Goal: Task Accomplishment & Management: Manage account settings

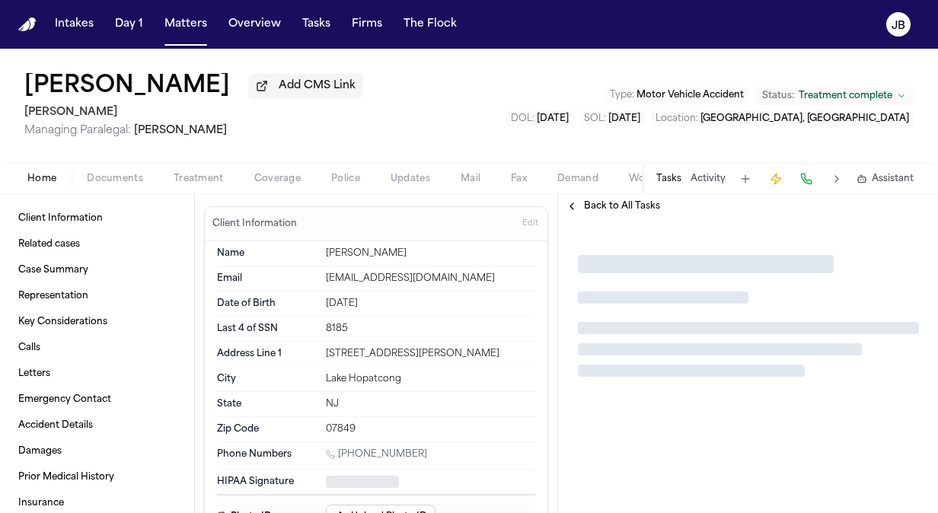
type textarea "*"
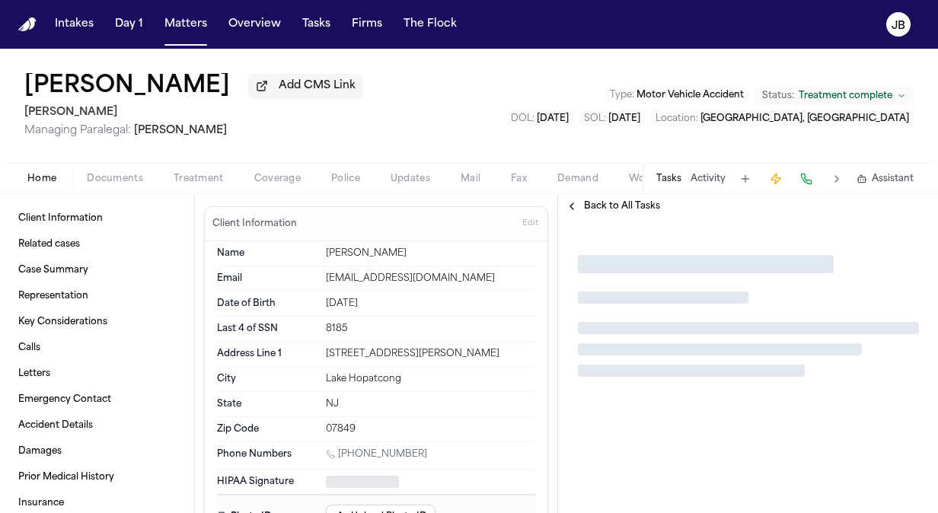
type textarea "*"
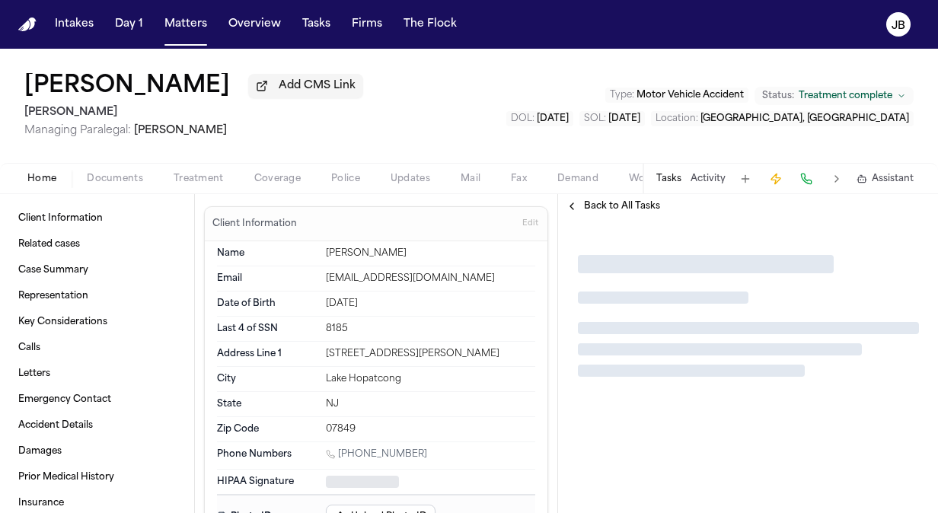
type textarea "*"
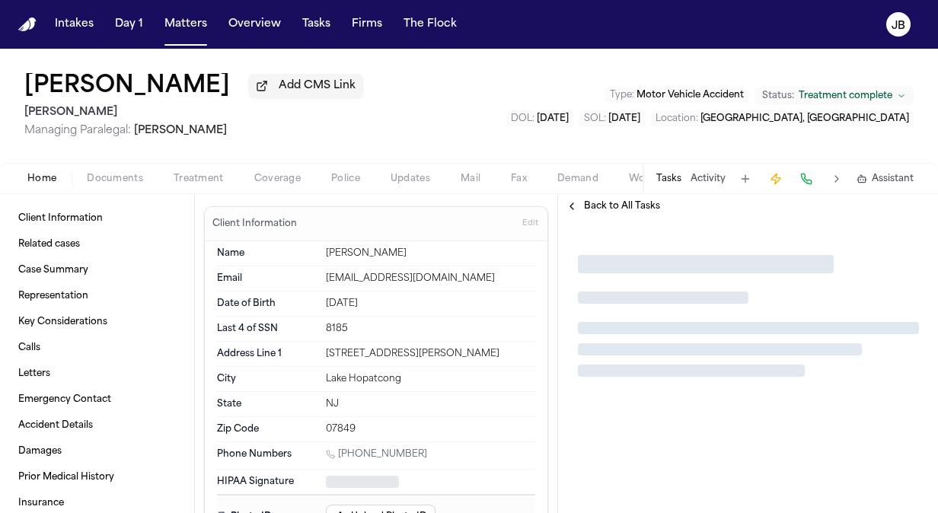
type textarea "*"
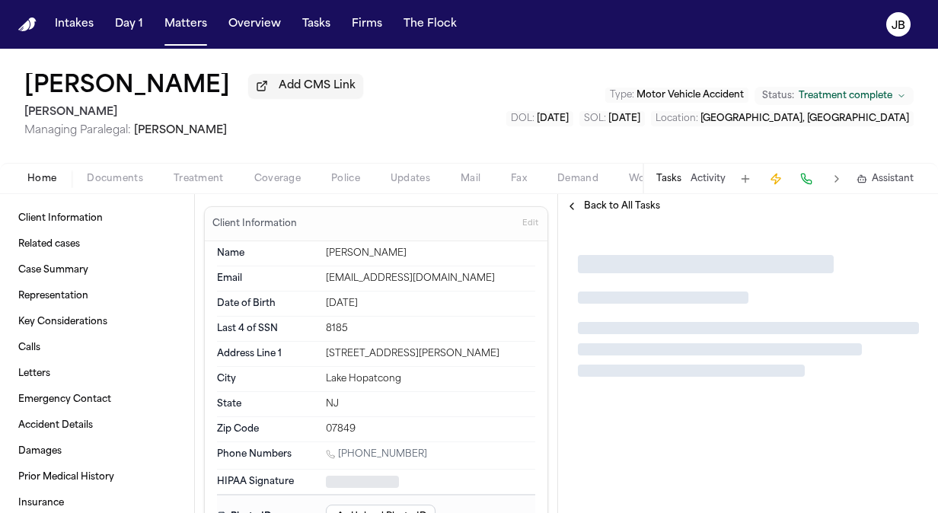
type textarea "*"
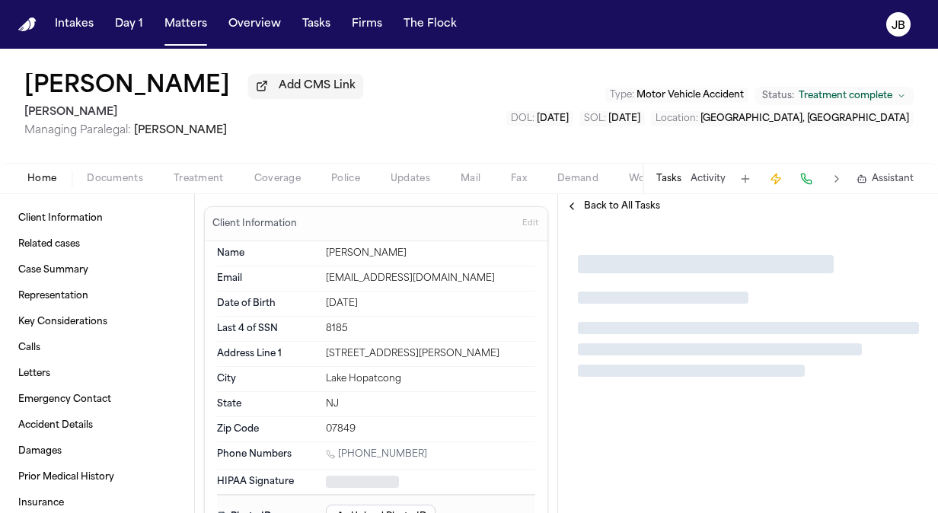
type textarea "*"
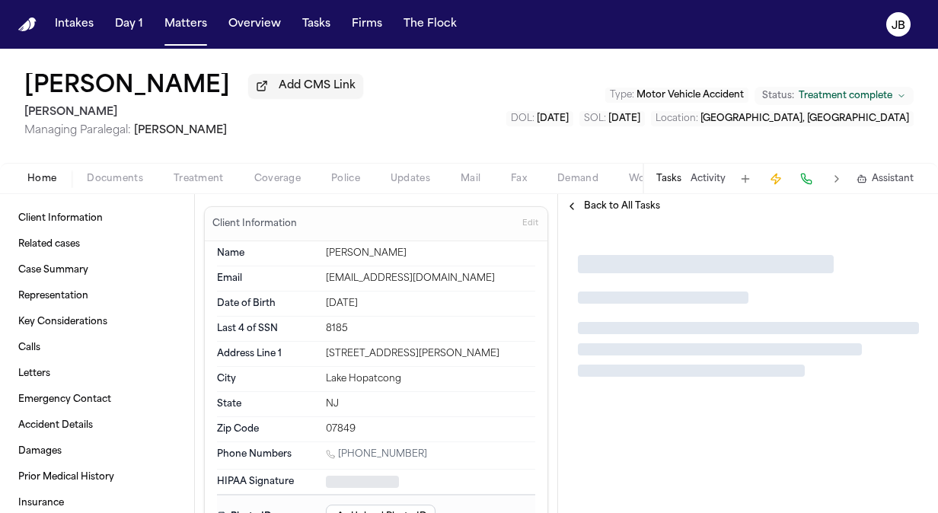
type textarea "*"
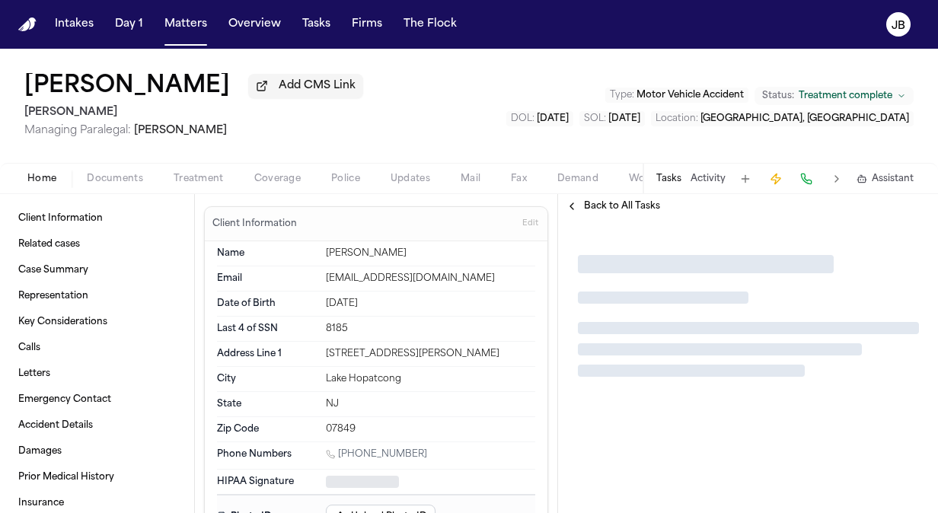
type textarea "*"
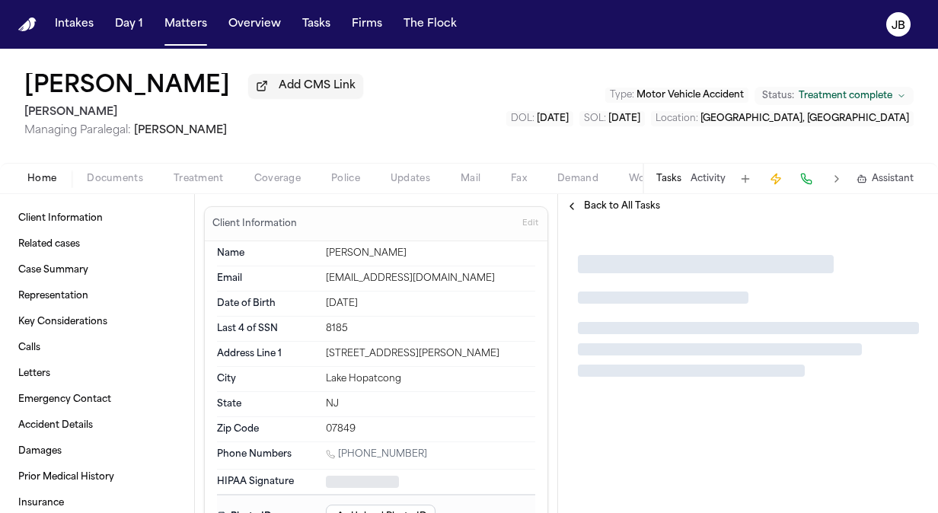
type textarea "*"
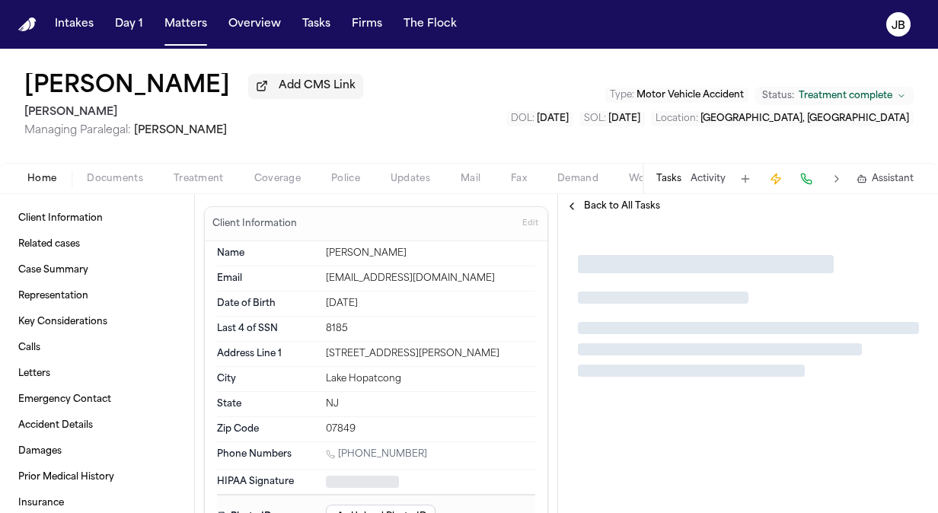
type textarea "*"
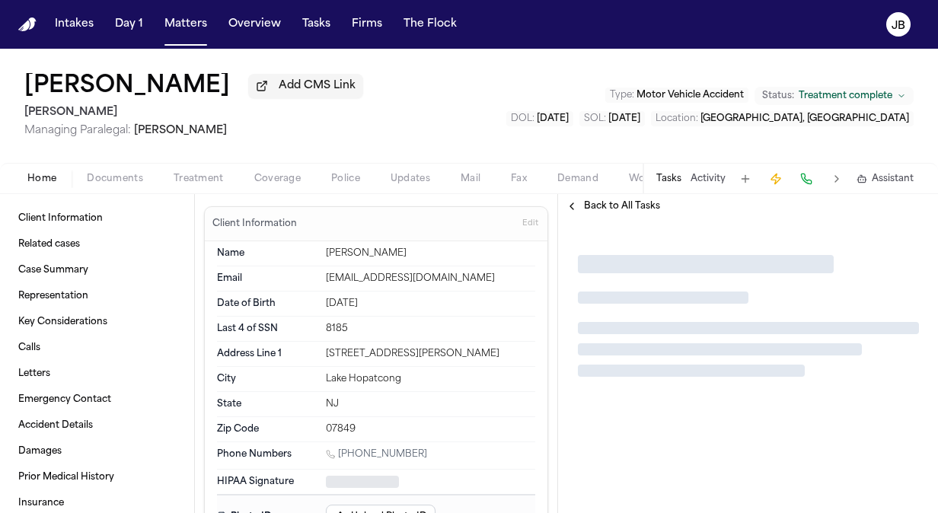
type textarea "*"
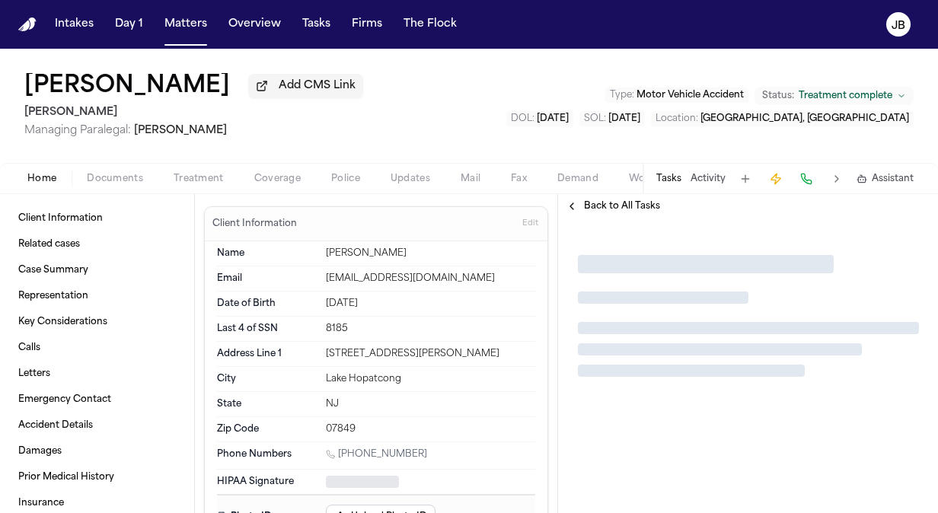
type textarea "*"
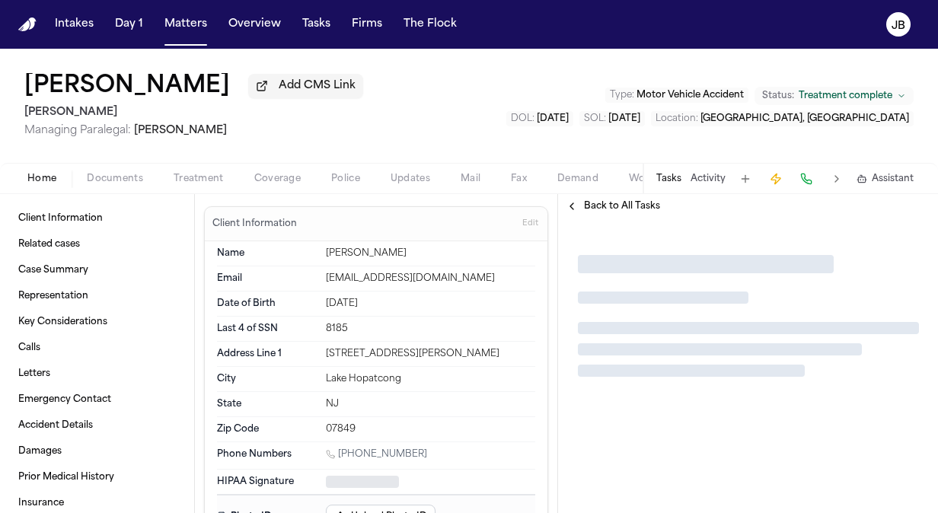
type textarea "*"
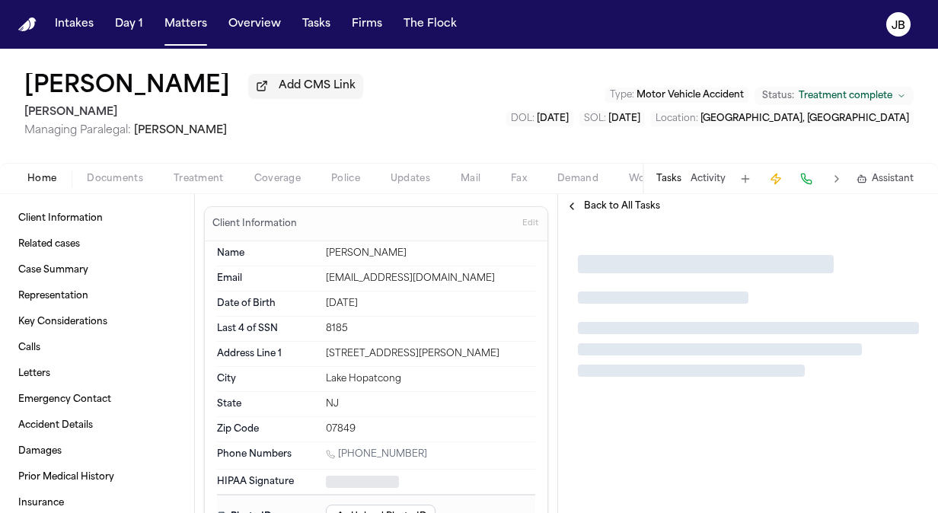
type textarea "*"
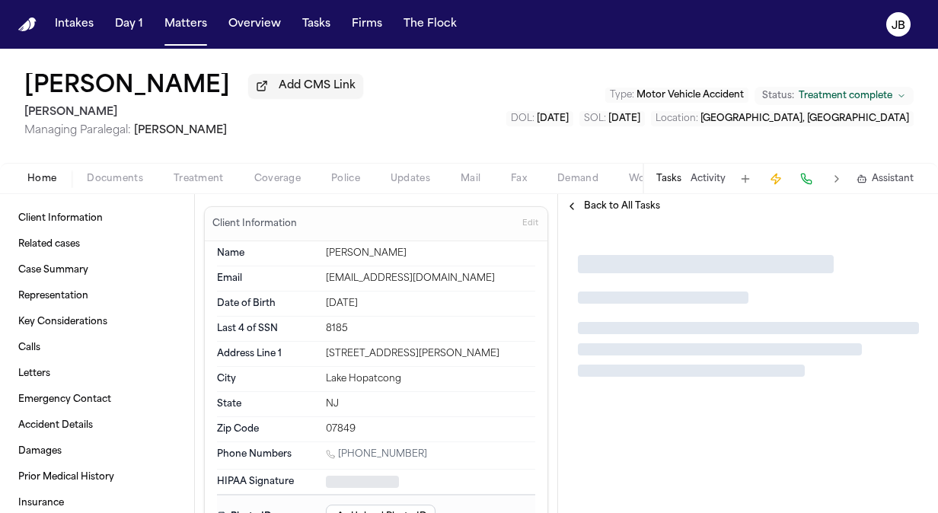
type textarea "*"
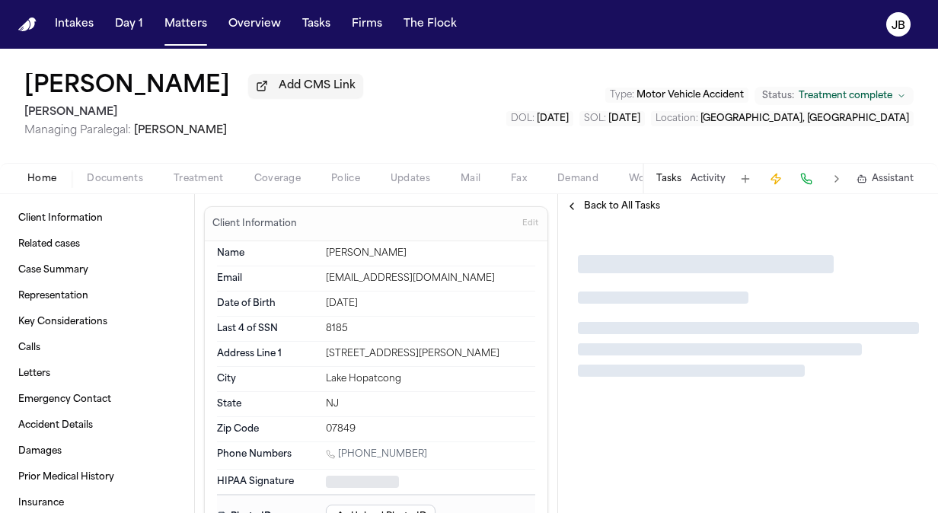
type textarea "*"
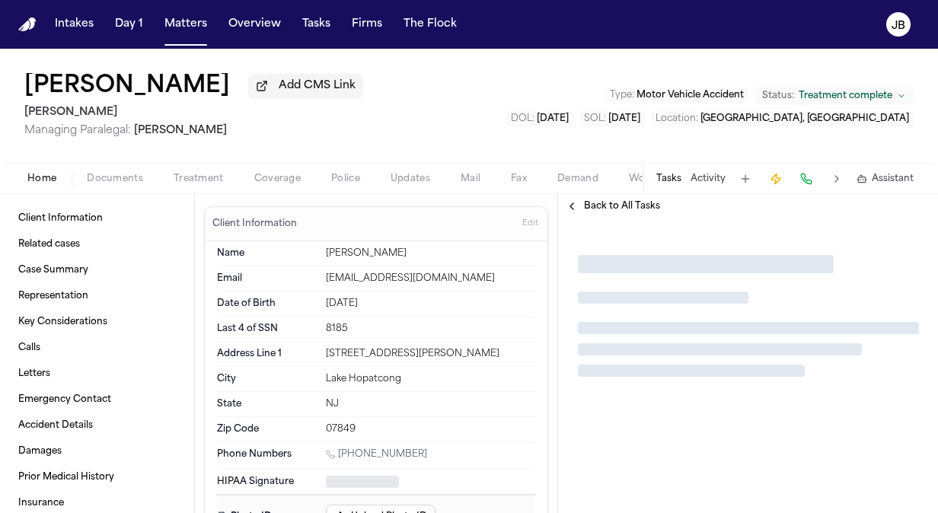
type textarea "*"
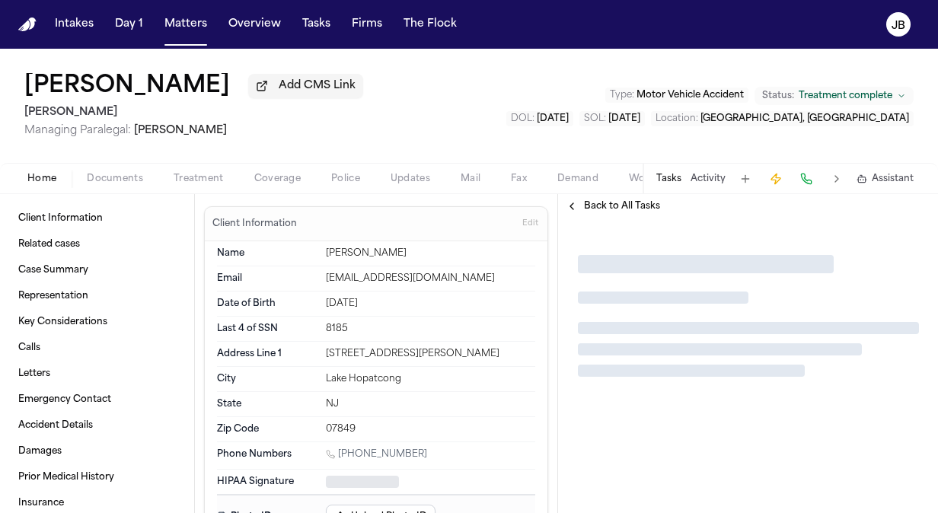
type textarea "*"
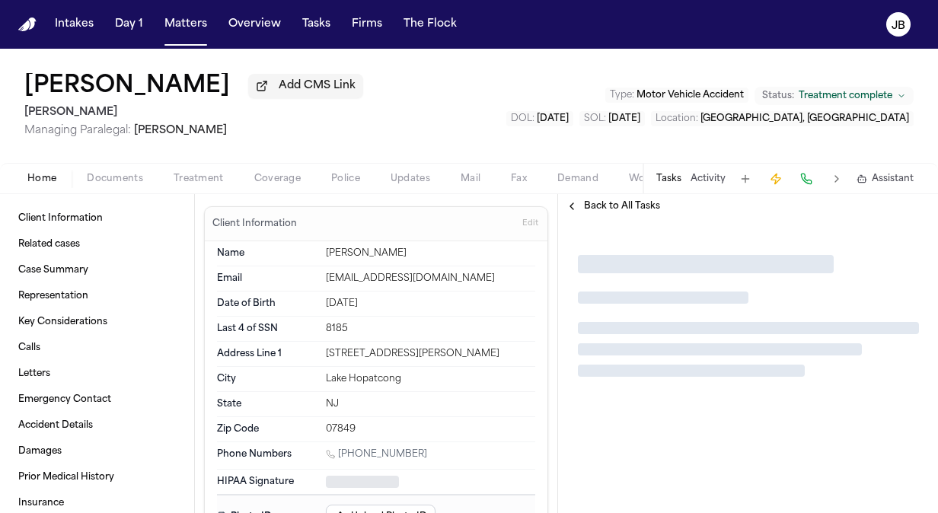
type textarea "*"
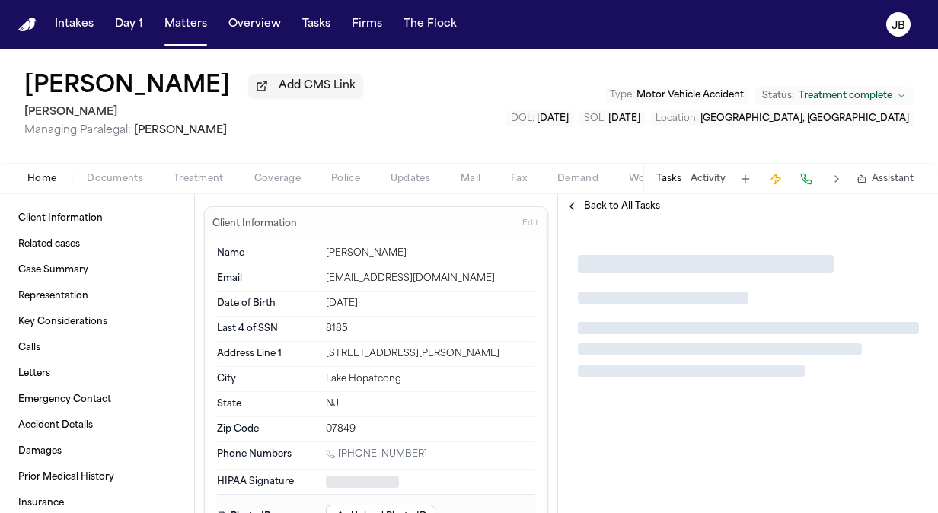
type textarea "*"
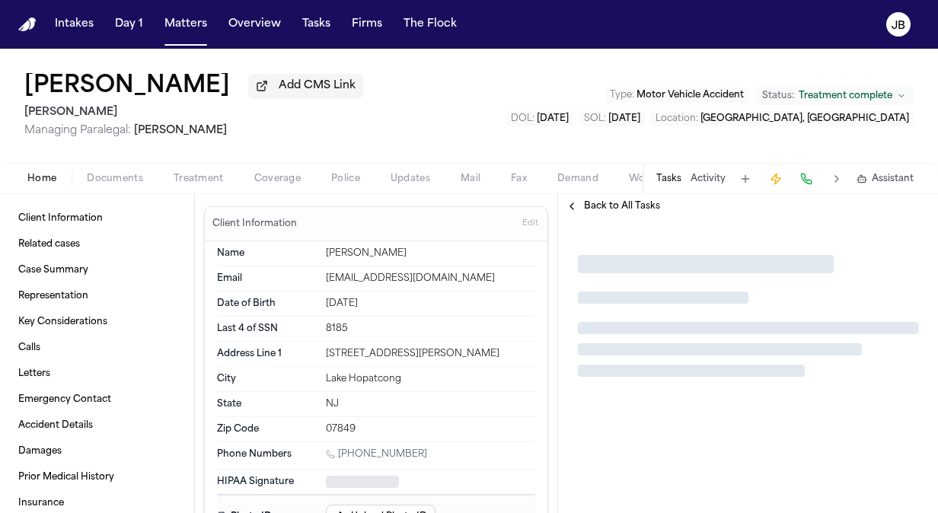
type textarea "*"
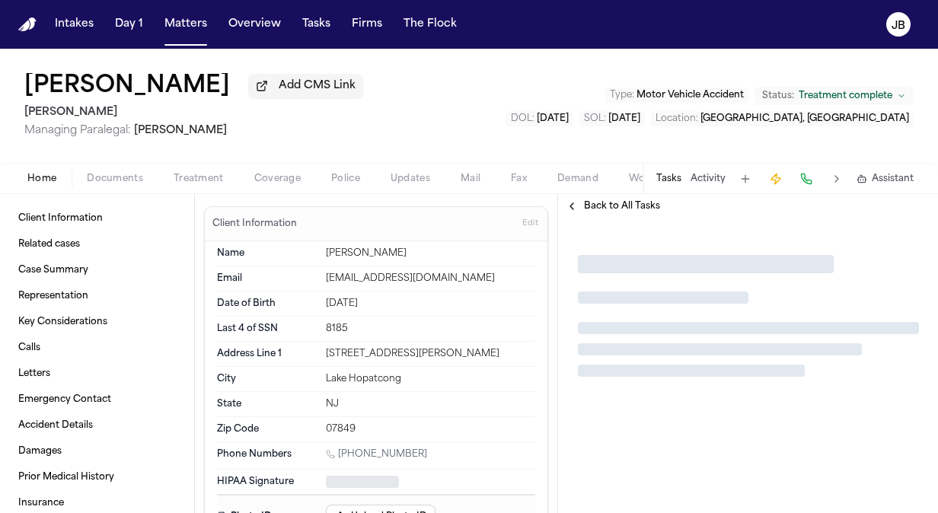
type textarea "*"
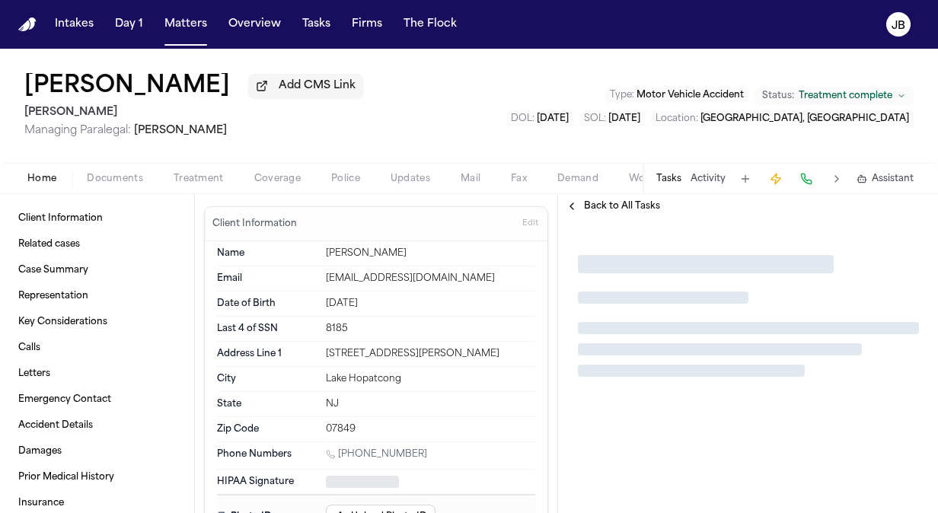
type textarea "*"
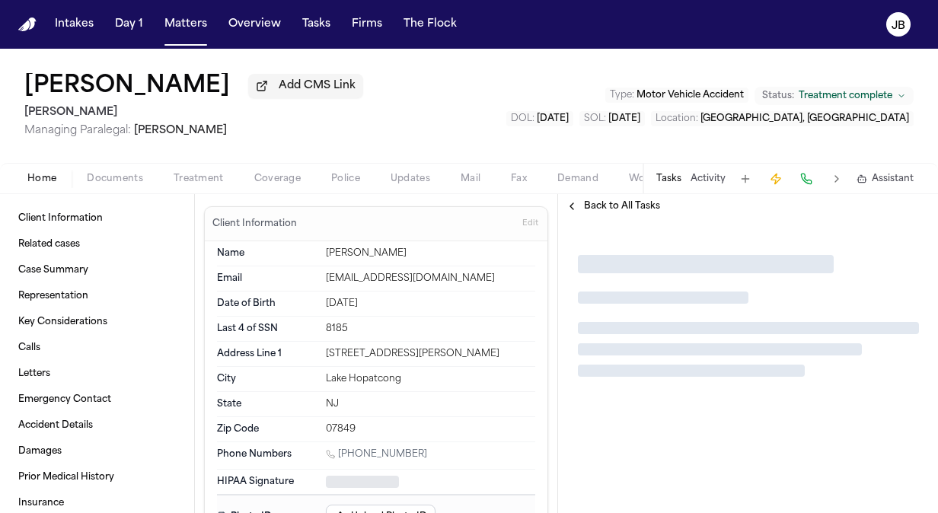
type textarea "*"
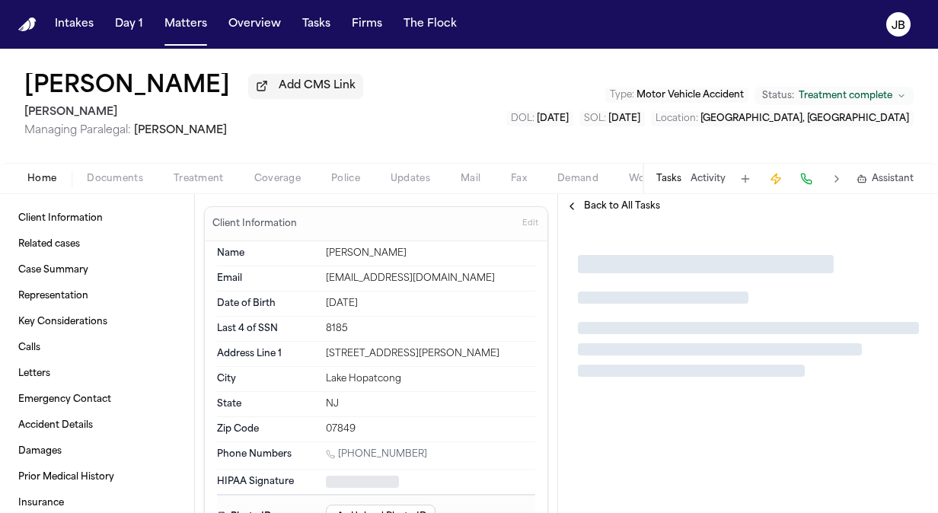
type textarea "*"
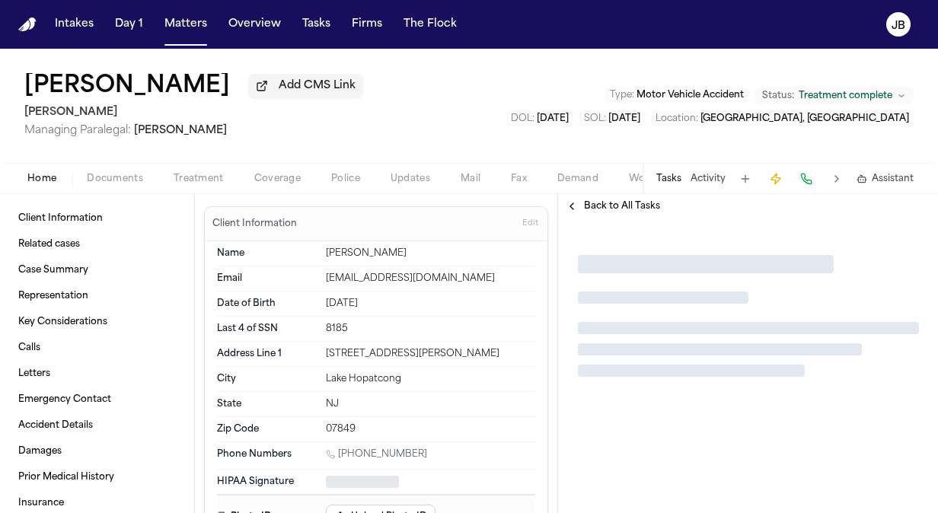
type textarea "*"
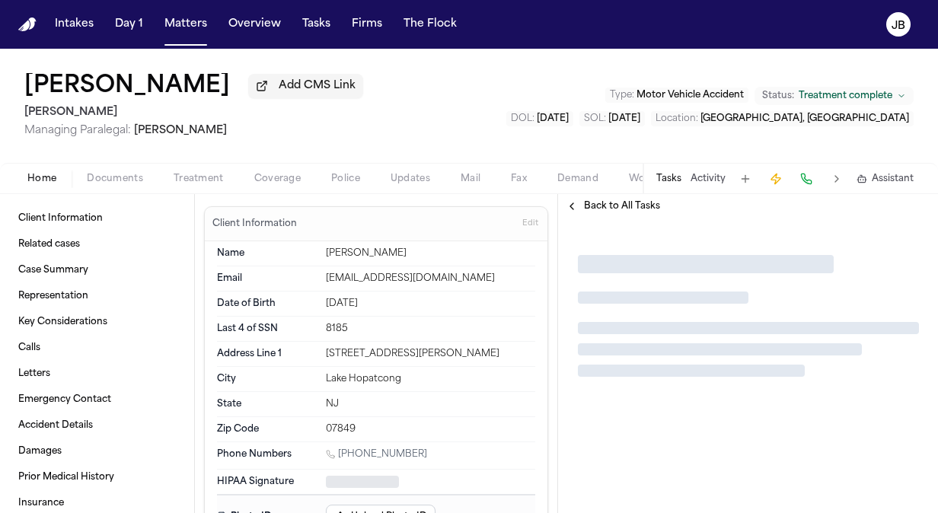
type textarea "*"
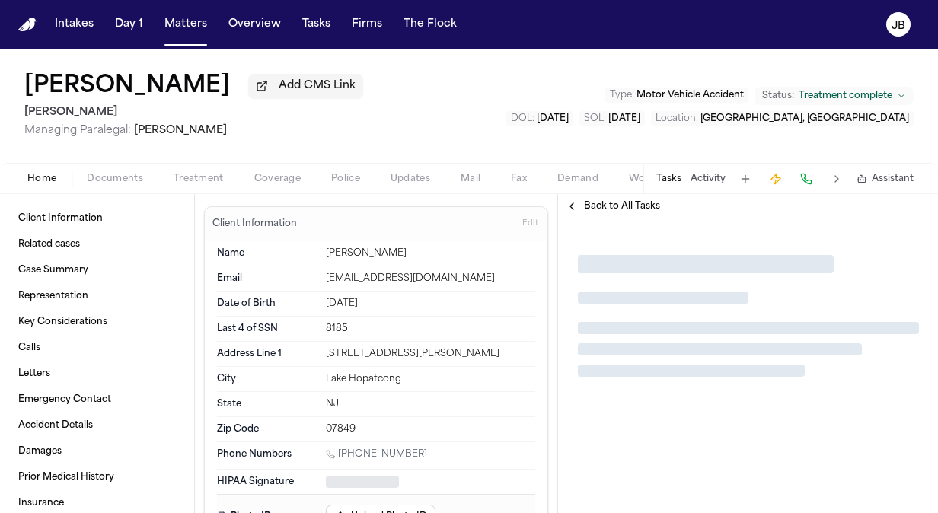
type textarea "*"
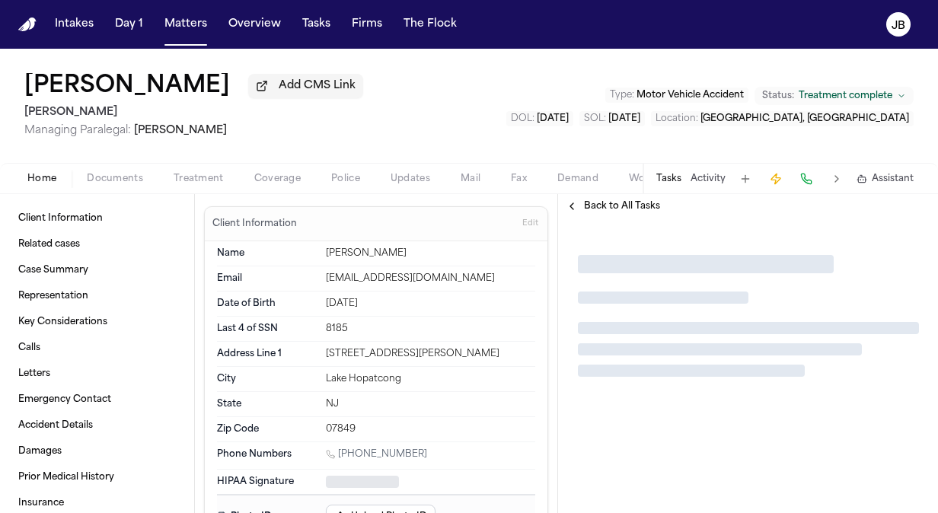
type textarea "*"
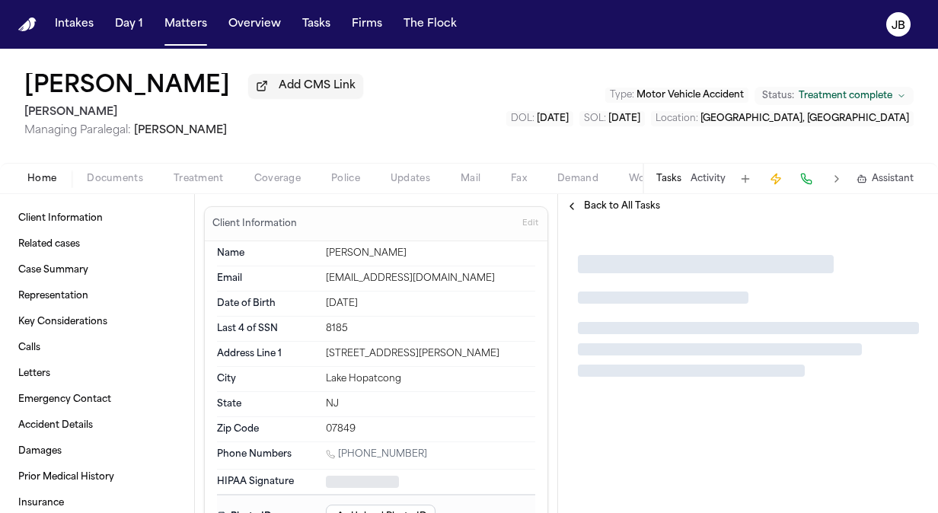
type textarea "*"
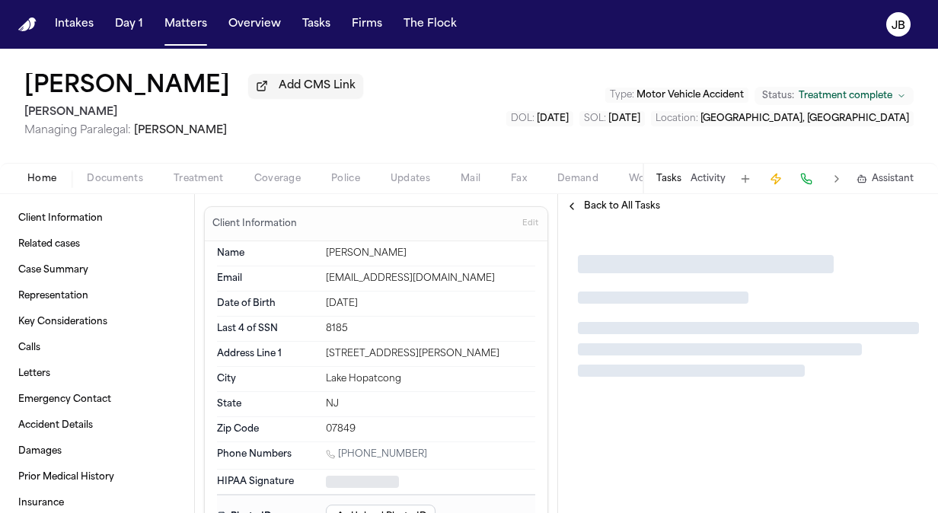
type textarea "*"
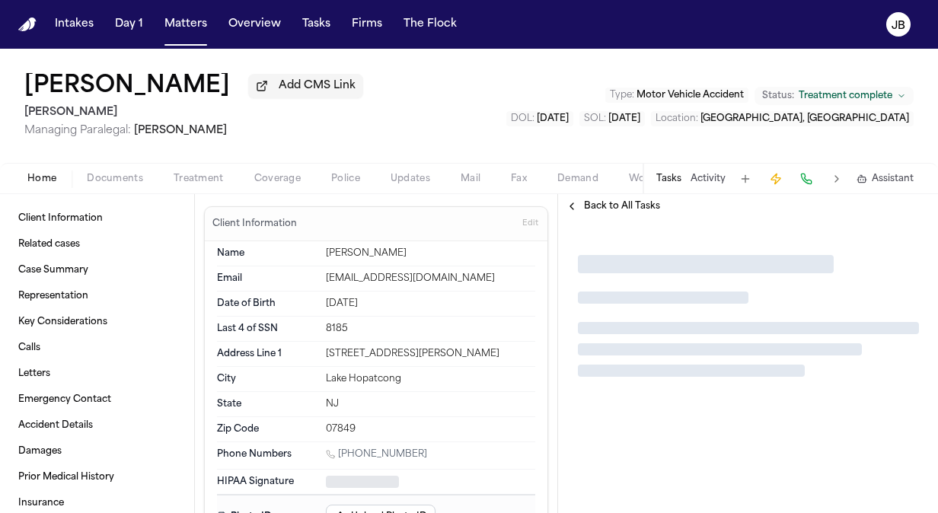
type textarea "*"
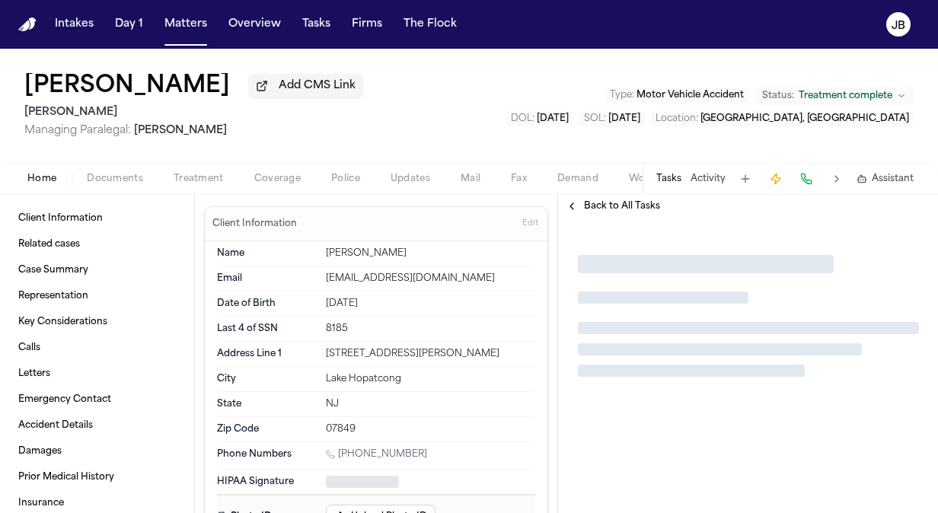
type textarea "*"
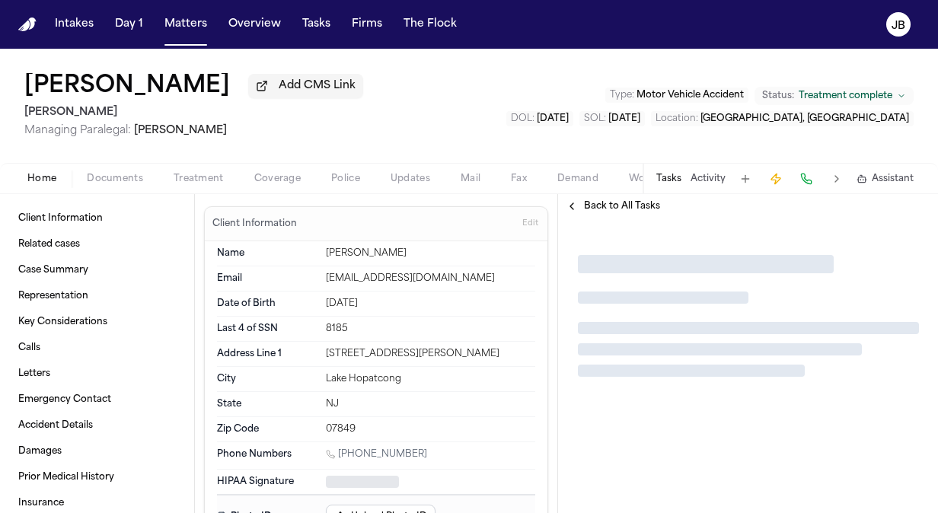
type textarea "*"
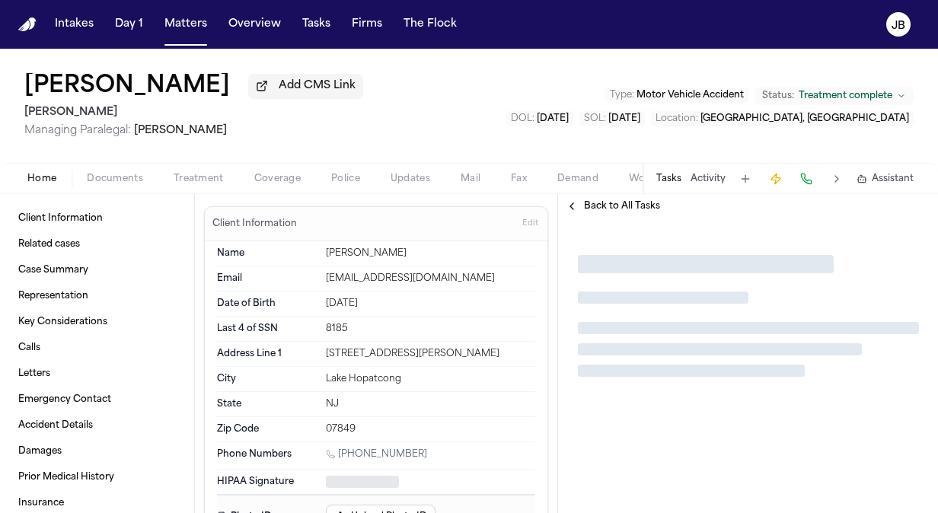
type textarea "*"
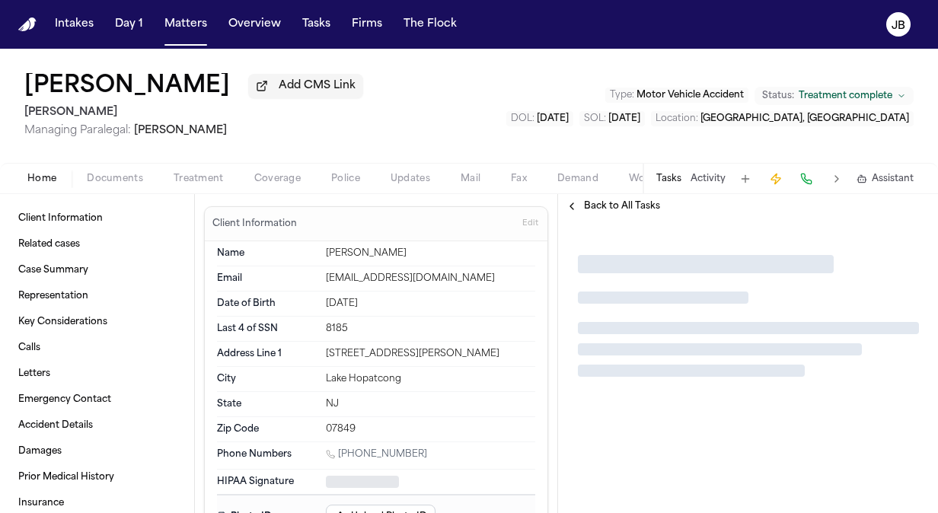
type textarea "*"
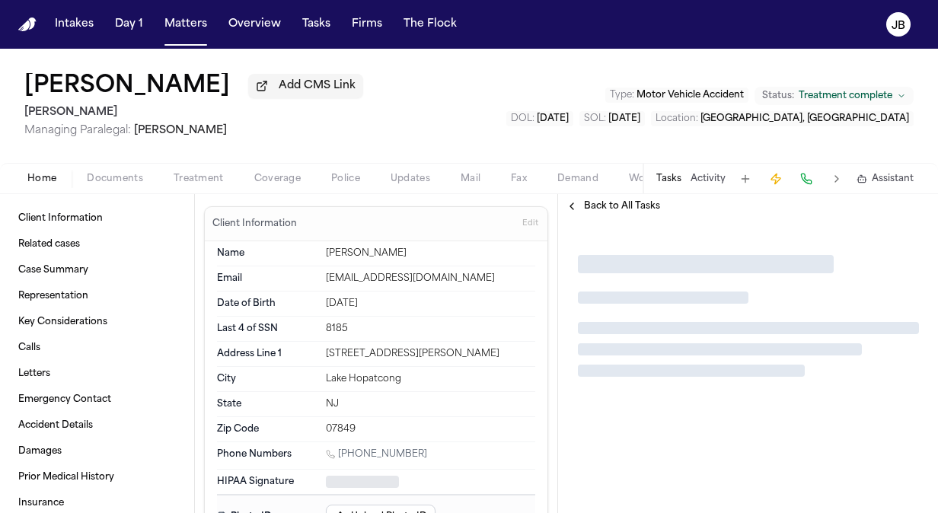
type textarea "*"
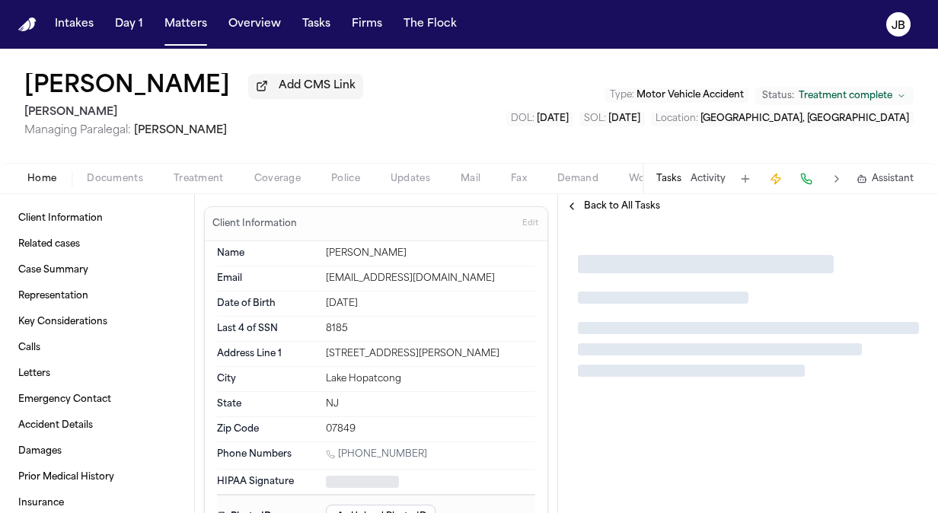
type textarea "*"
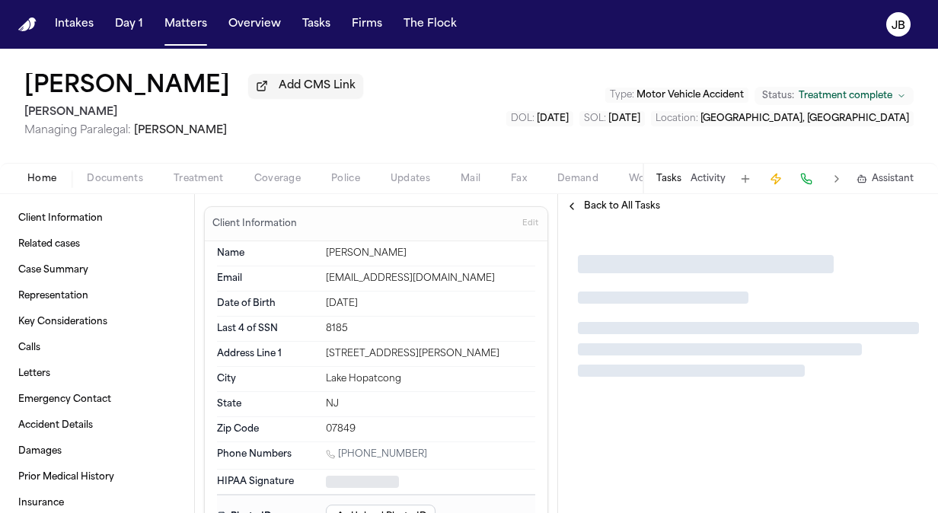
type textarea "*"
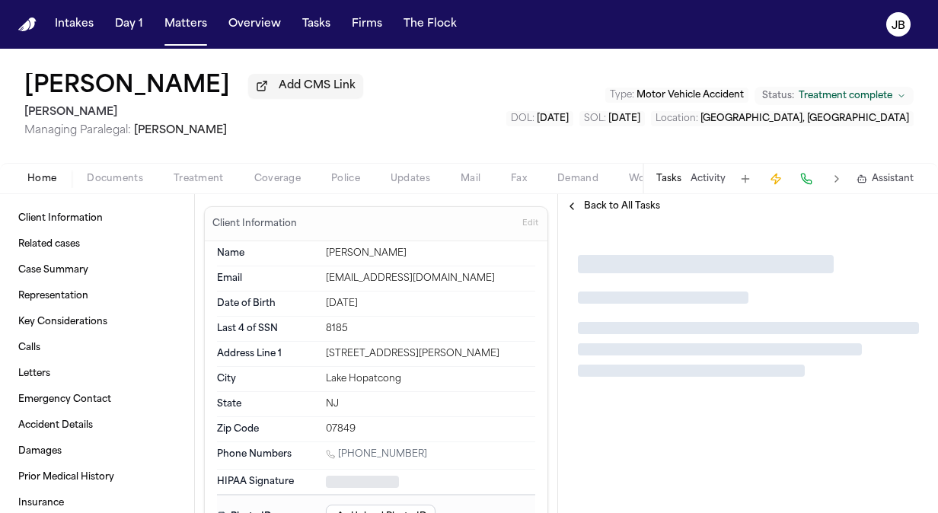
type textarea "*"
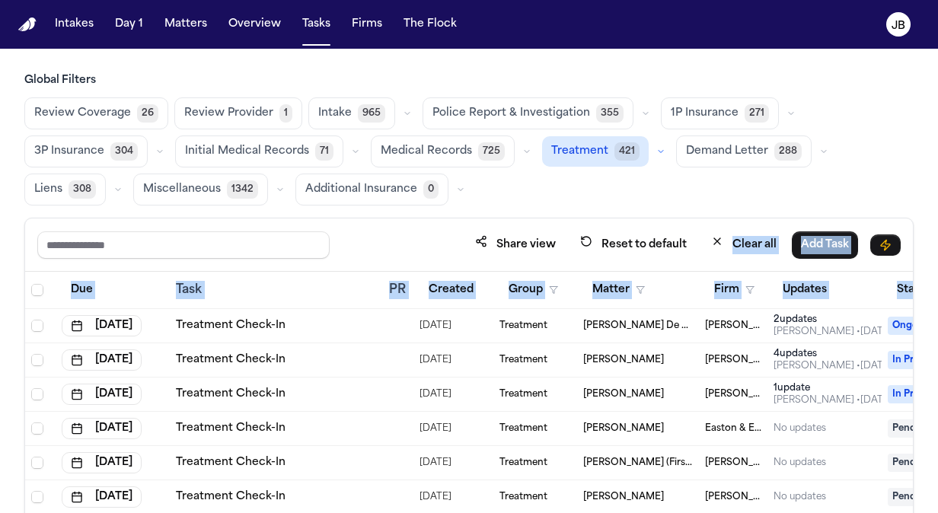
drag, startPoint x: 691, startPoint y: 267, endPoint x: 969, endPoint y: 297, distance: 278.9
click at [937, 297] on html "Intakes Day 1 Matters Overview Tasks Firms The [PERSON_NAME] Global Filters Rev…" at bounding box center [469, 256] width 938 height 513
drag, startPoint x: 969, startPoint y: 297, endPoint x: 856, endPoint y: 295, distance: 112.7
click at [856, 295] on div "Updates" at bounding box center [825, 289] width 102 height 27
click at [857, 295] on div "Updates" at bounding box center [825, 289] width 102 height 27
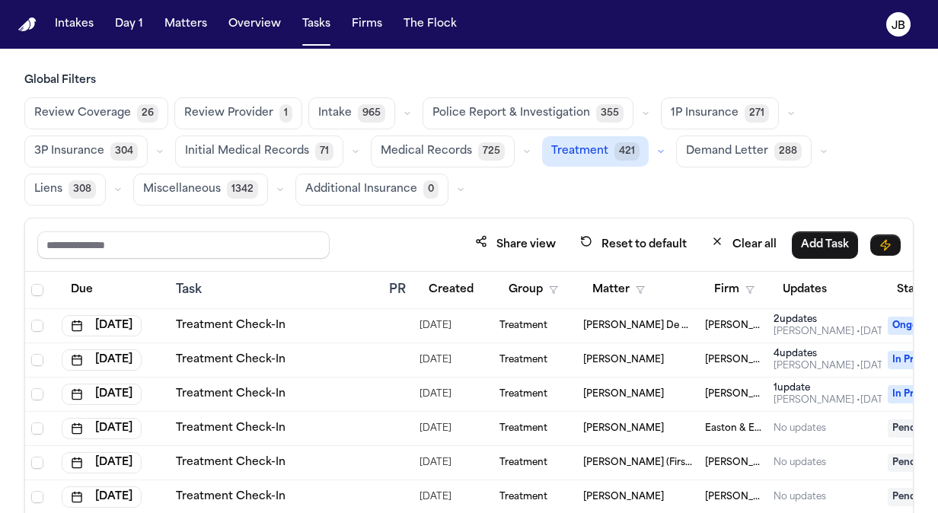
scroll to position [0, 201]
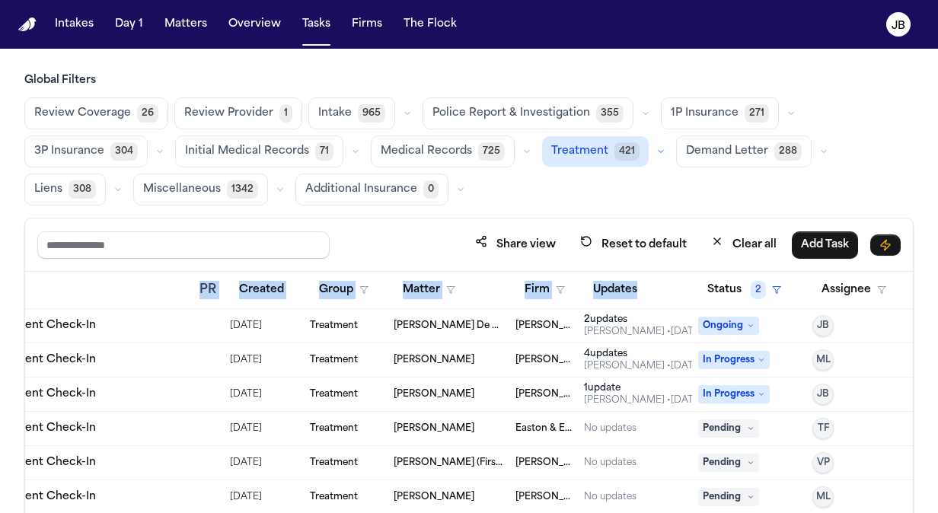
drag, startPoint x: 857, startPoint y: 295, endPoint x: 971, endPoint y: 324, distance: 116.9
click at [937, 324] on html "Intakes Day 1 Matters Overview Tasks Firms The [PERSON_NAME] Global Filters Rev…" at bounding box center [469, 256] width 938 height 513
click at [381, 245] on div "Share view Reset to default Clear all Add Task" at bounding box center [469, 245] width 864 height 28
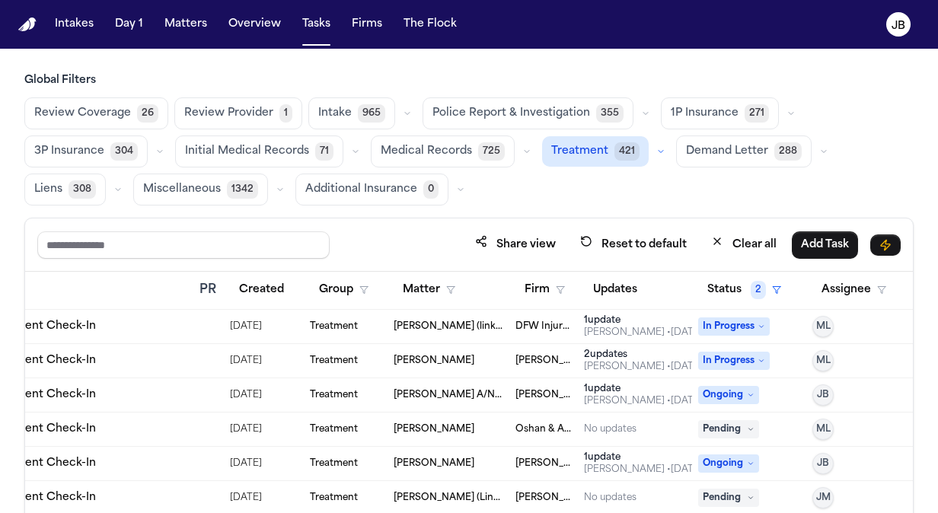
scroll to position [244, 201]
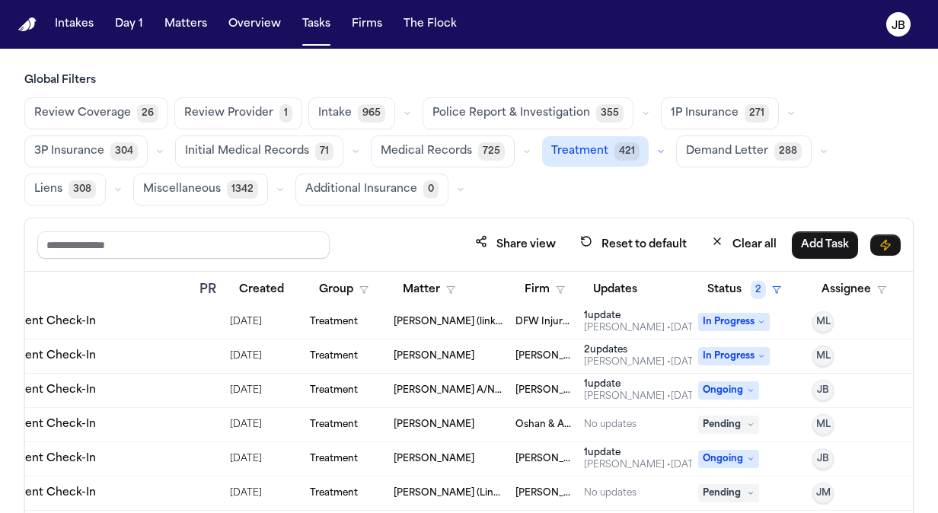
click at [409, 385] on span "[PERSON_NAME] A/N/F [PERSON_NAME]" at bounding box center [449, 391] width 110 height 12
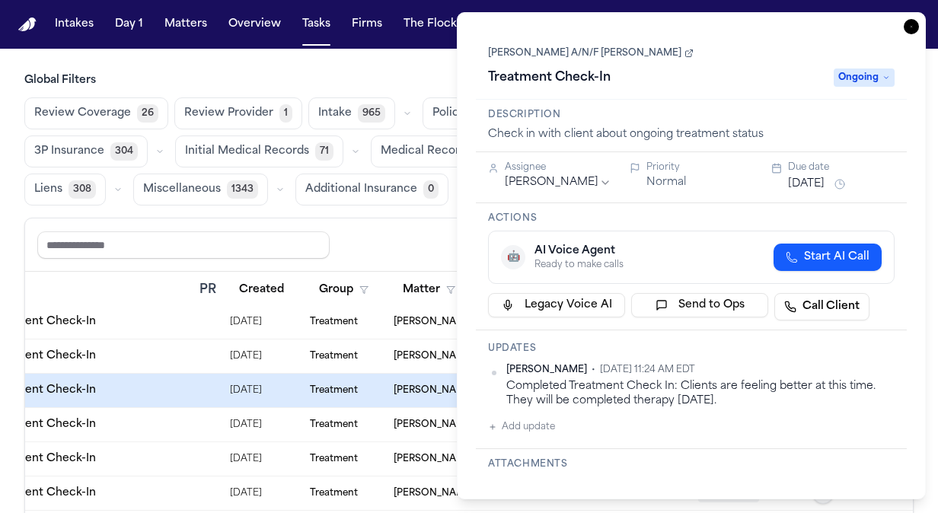
click at [835, 174] on div "Due date [DATE]" at bounding box center [841, 177] width 107 height 32
click at [399, 259] on div "Share view Reset to default Clear all Add Task" at bounding box center [469, 245] width 888 height 53
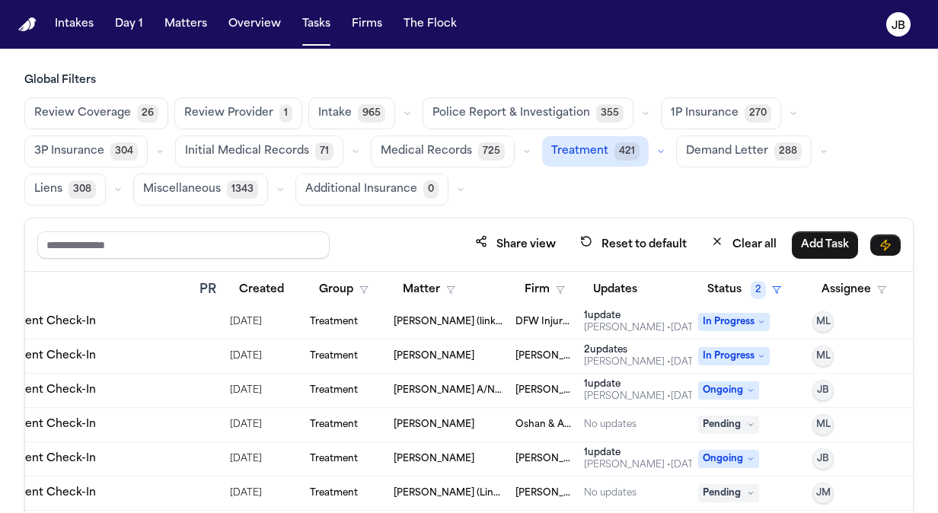
click at [655, 151] on button "button" at bounding box center [661, 151] width 18 height 18
click at [422, 257] on div "Share view Reset to default Clear all Add Task" at bounding box center [469, 245] width 888 height 53
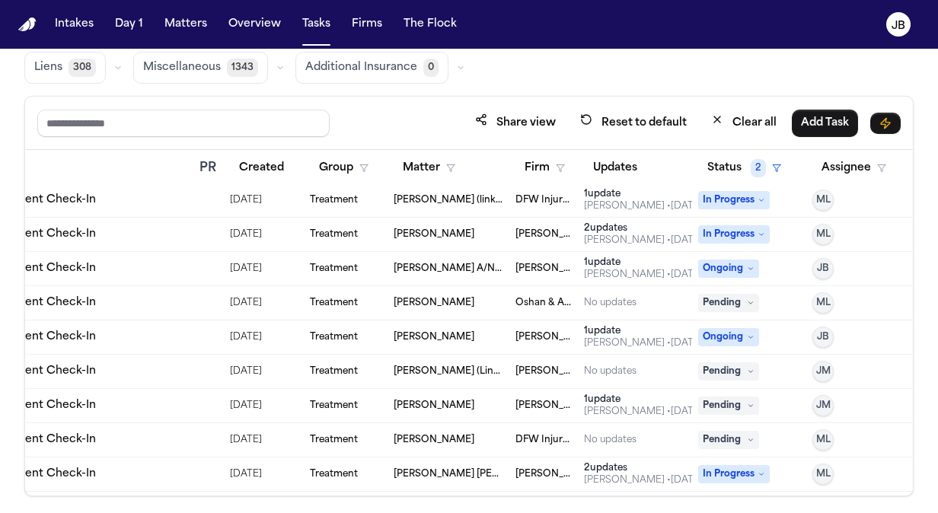
scroll to position [126, 0]
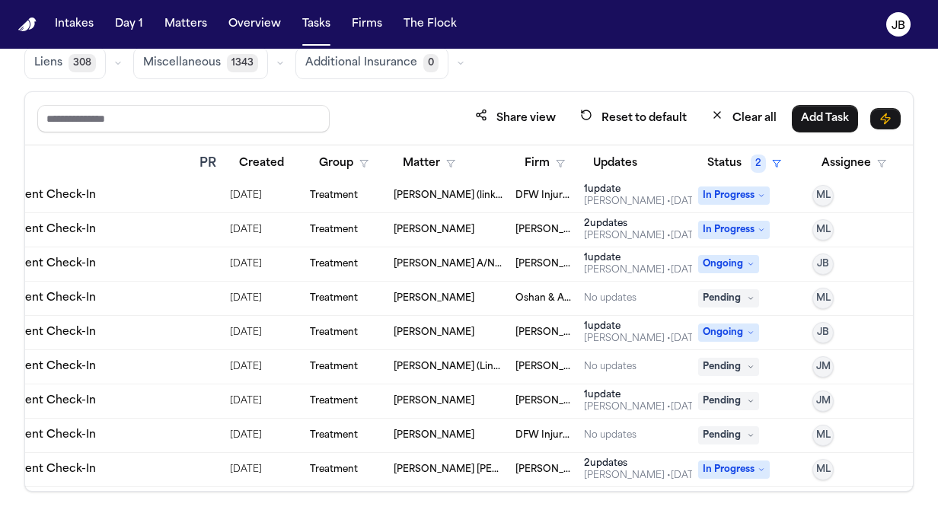
click at [484, 322] on td "[PERSON_NAME]" at bounding box center [449, 333] width 122 height 34
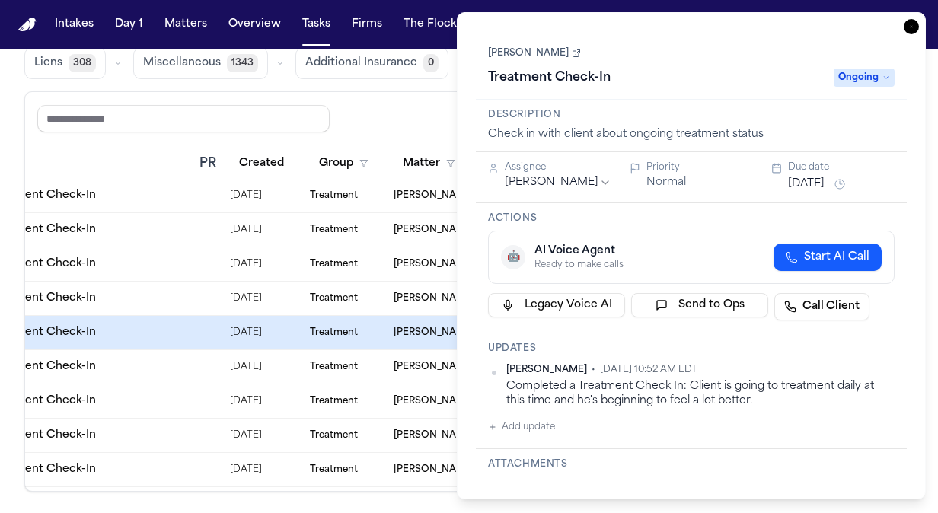
click at [367, 123] on div "Share view Reset to default Clear all Add Task" at bounding box center [469, 118] width 864 height 28
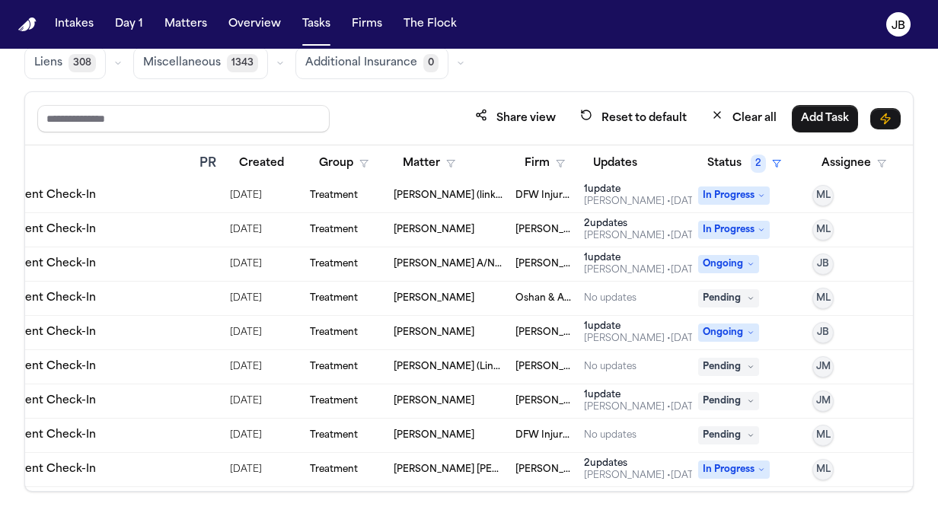
click at [128, 156] on div "Task" at bounding box center [86, 164] width 201 height 18
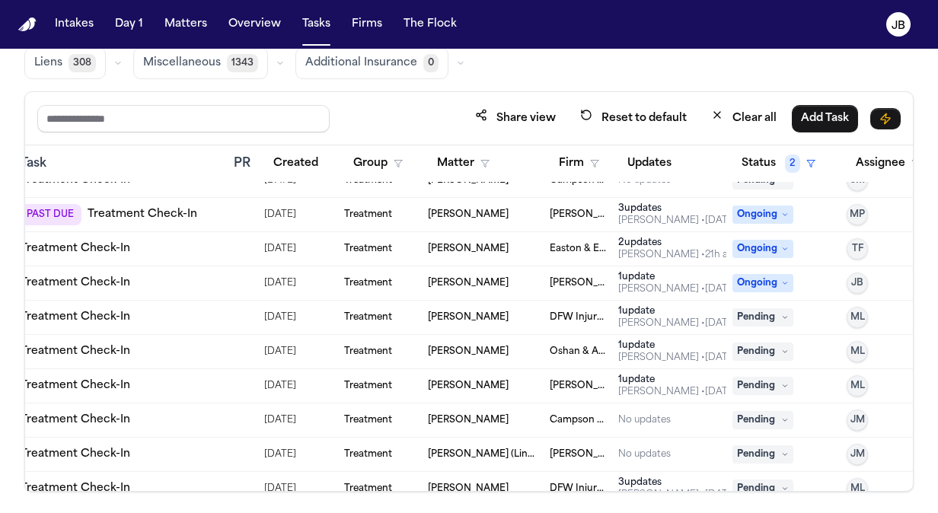
scroll to position [1767, 201]
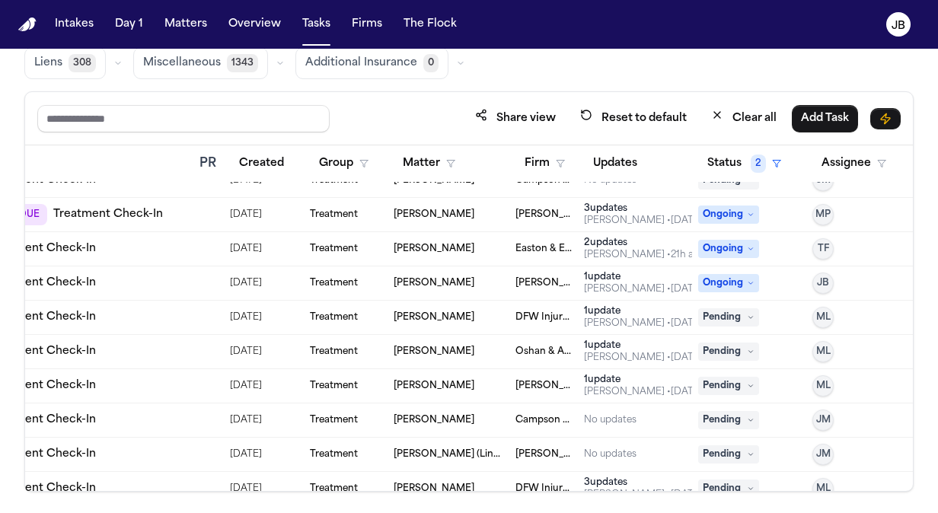
click at [816, 209] on span "MP" at bounding box center [823, 215] width 15 height 12
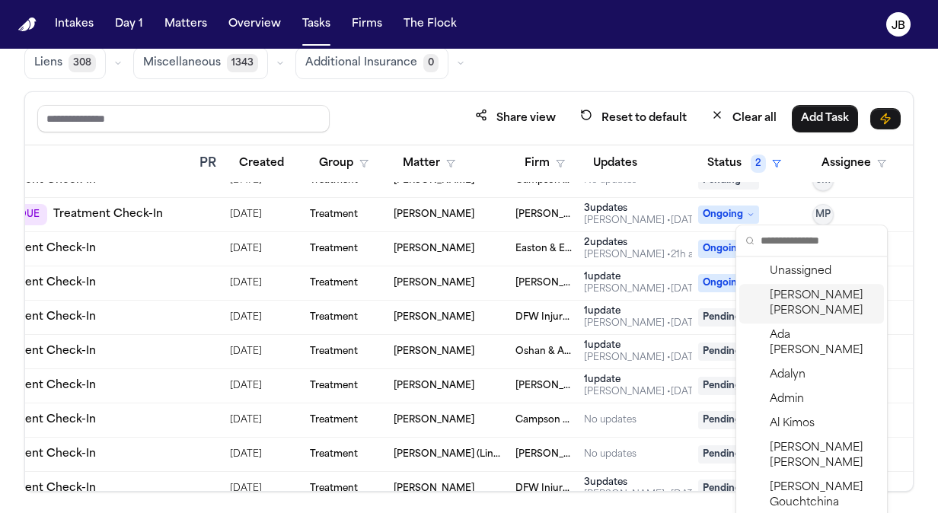
click at [790, 292] on span "[PERSON_NAME]" at bounding box center [824, 304] width 108 height 30
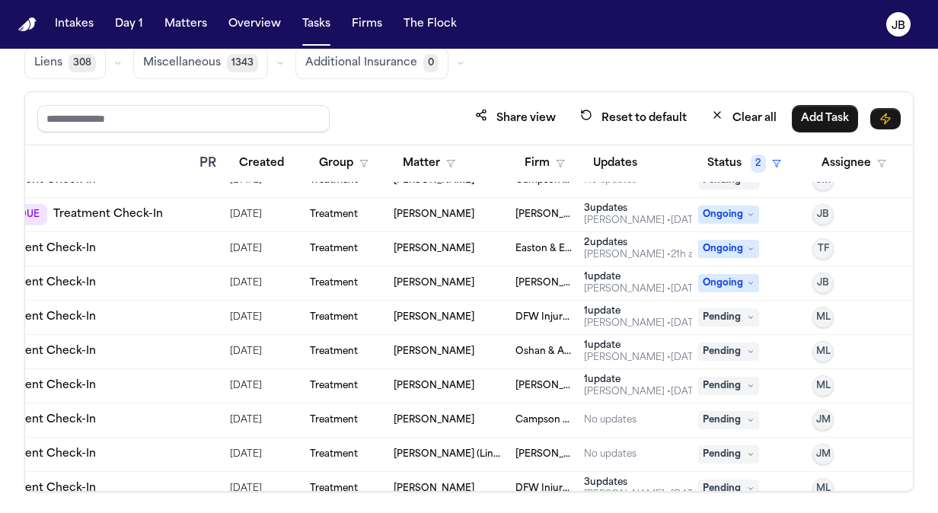
click at [151, 162] on div "Task" at bounding box center [86, 164] width 201 height 18
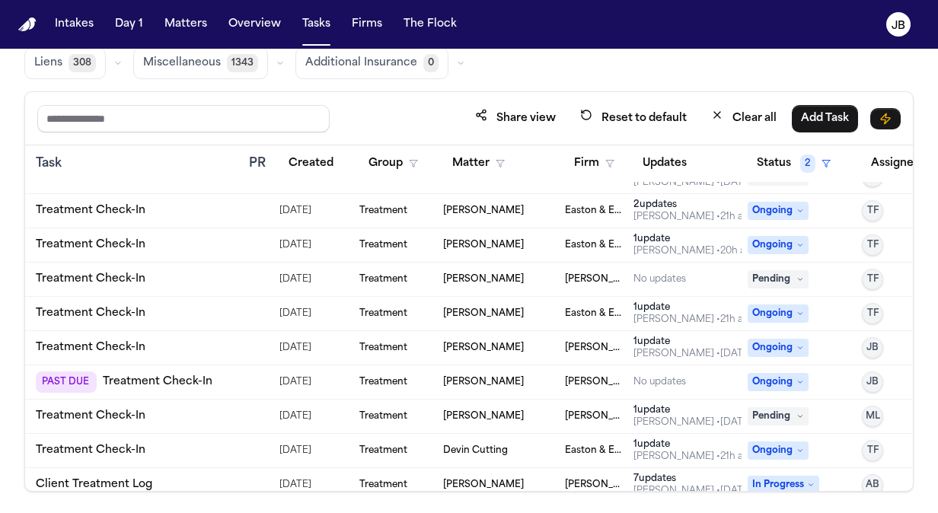
scroll to position [6245, 140]
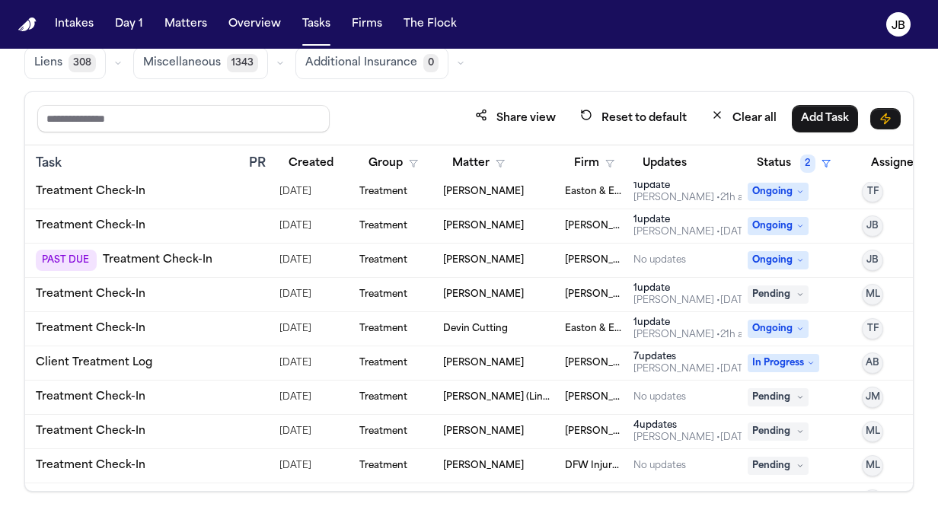
click at [268, 251] on td at bounding box center [258, 261] width 30 height 34
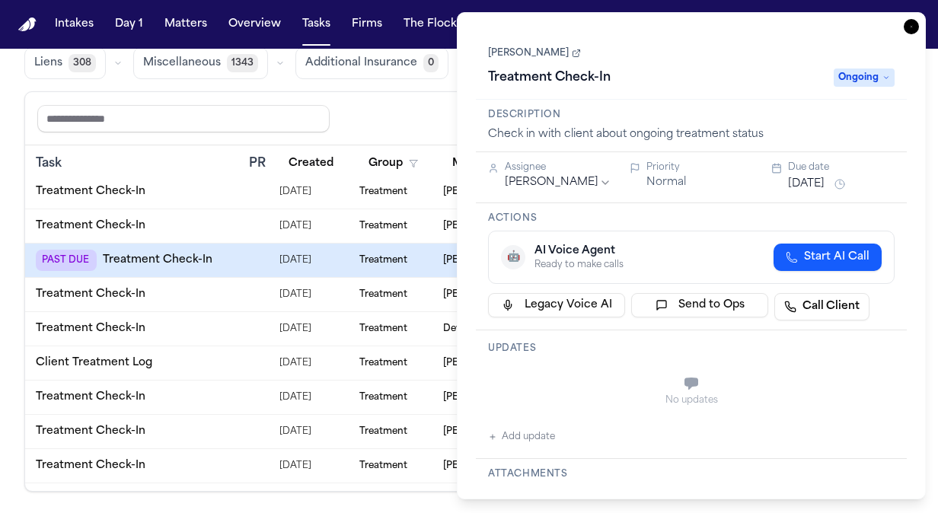
click at [820, 188] on button "[DATE]" at bounding box center [806, 184] width 37 height 15
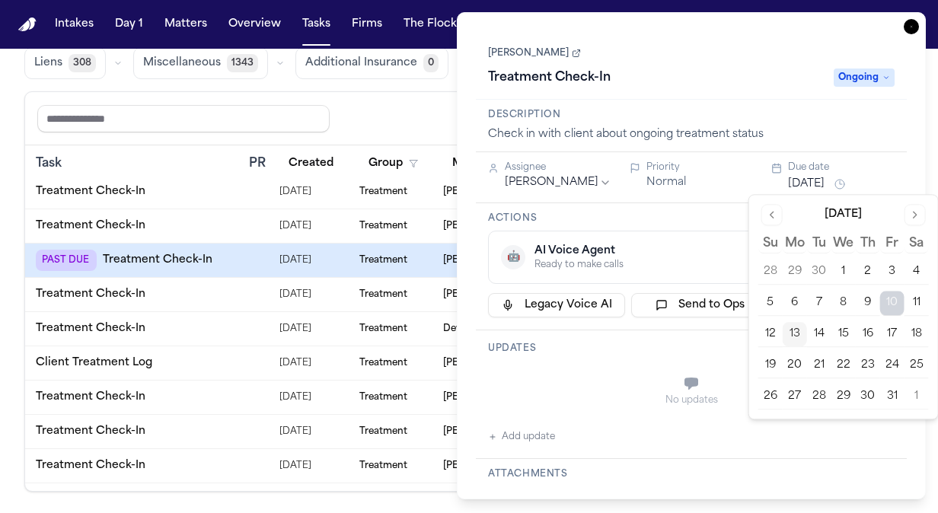
click at [821, 335] on button "14" at bounding box center [819, 334] width 24 height 24
click at [823, 334] on button "14" at bounding box center [819, 334] width 24 height 24
click at [164, 139] on div "Share view Reset to default Clear all Add Task" at bounding box center [469, 118] width 888 height 53
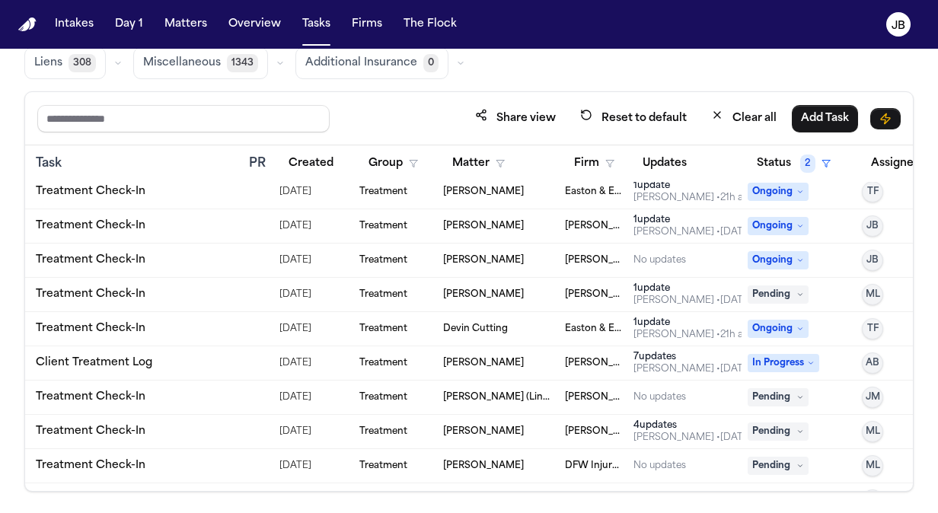
click at [162, 164] on div "Task" at bounding box center [136, 164] width 201 height 18
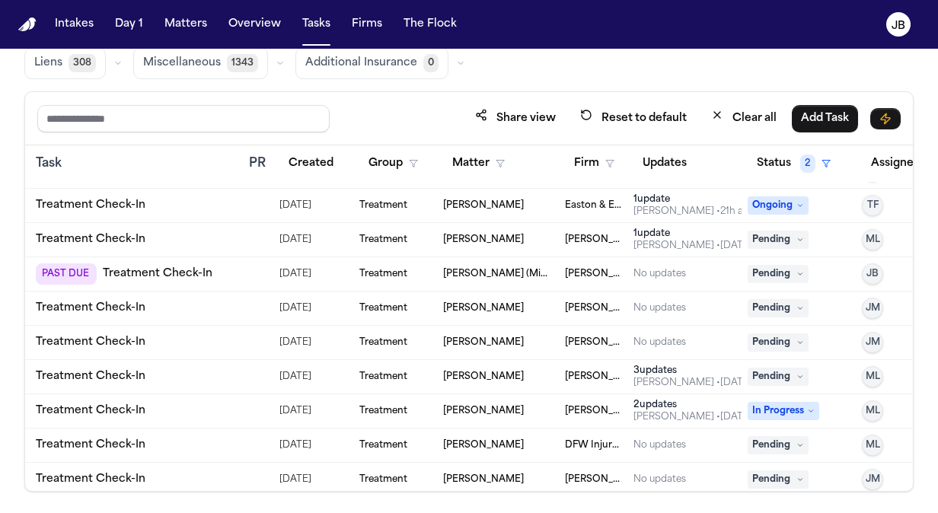
scroll to position [6823, 140]
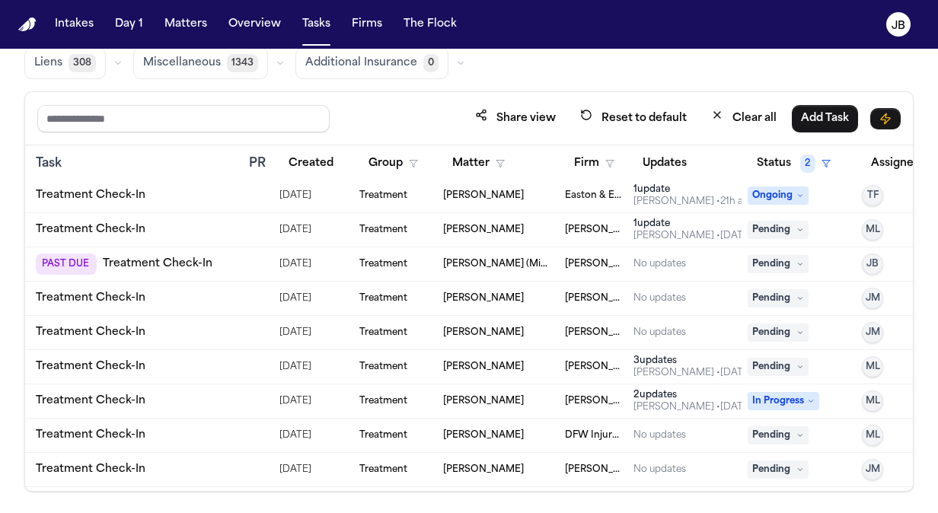
click at [249, 253] on td at bounding box center [258, 264] width 30 height 34
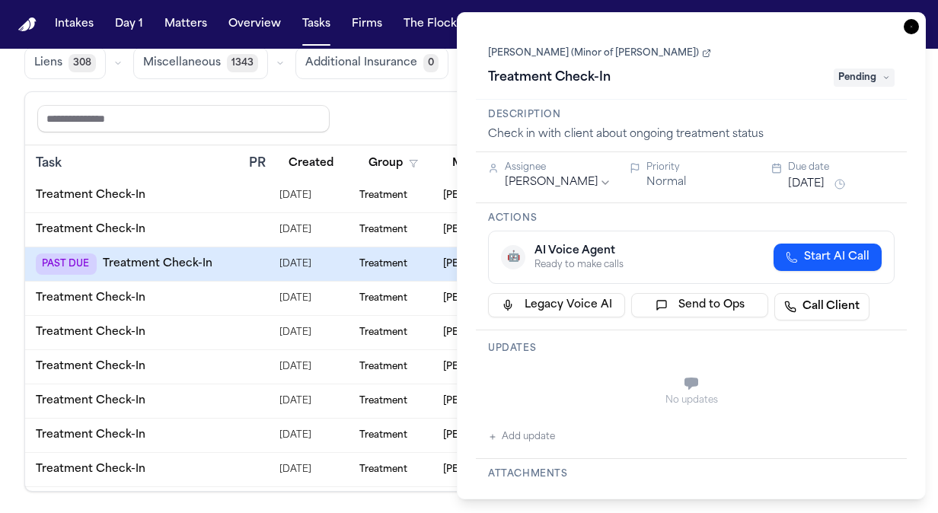
click at [825, 184] on button "[DATE]" at bounding box center [806, 184] width 37 height 15
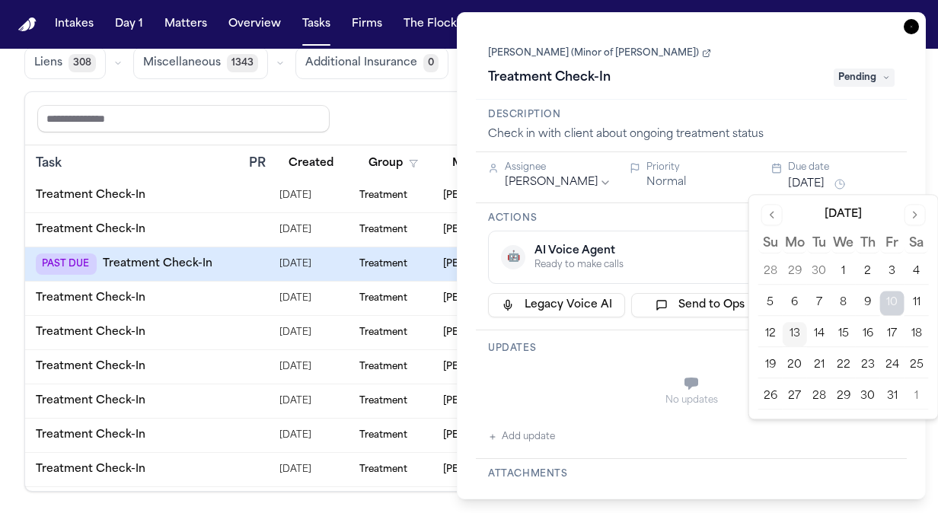
click at [815, 327] on button "14" at bounding box center [819, 334] width 24 height 24
click at [350, 139] on div "Share view Reset to default Clear all Add Task" at bounding box center [469, 118] width 888 height 53
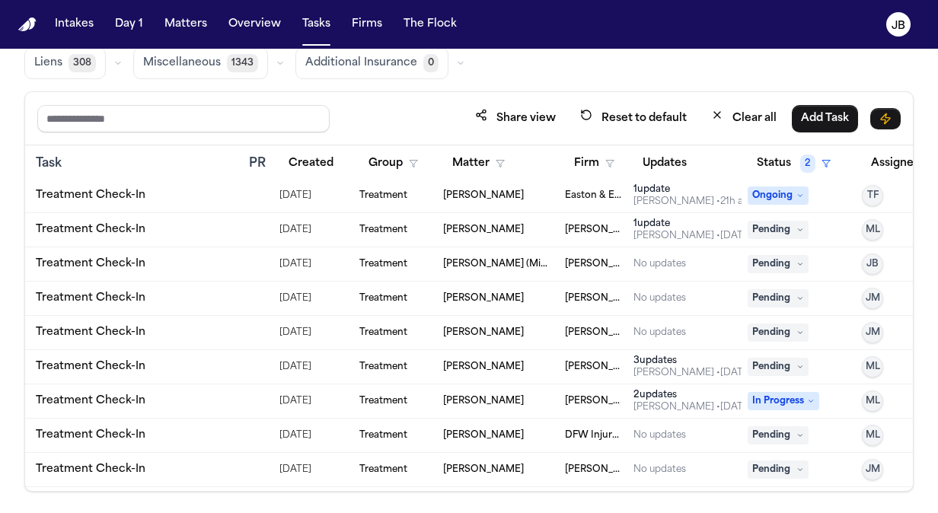
click at [206, 155] on div "Task" at bounding box center [136, 164] width 201 height 18
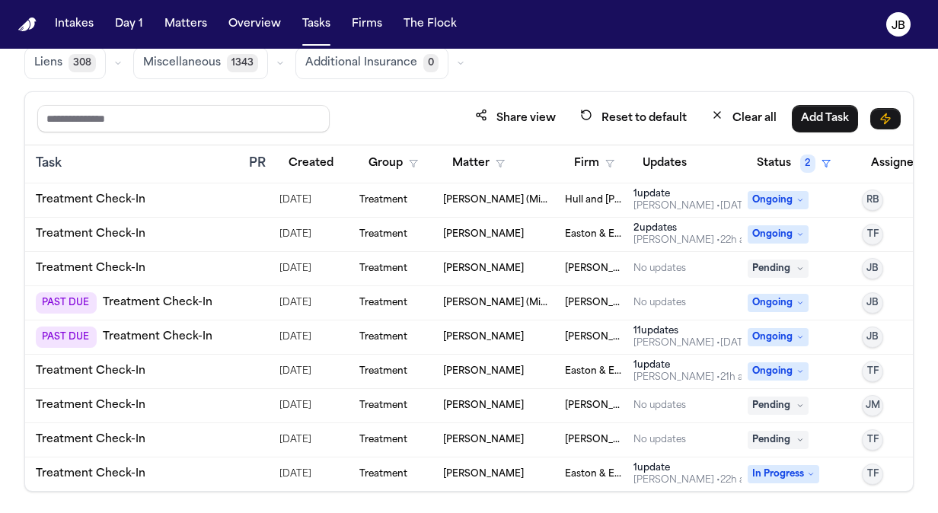
scroll to position [7158, 140]
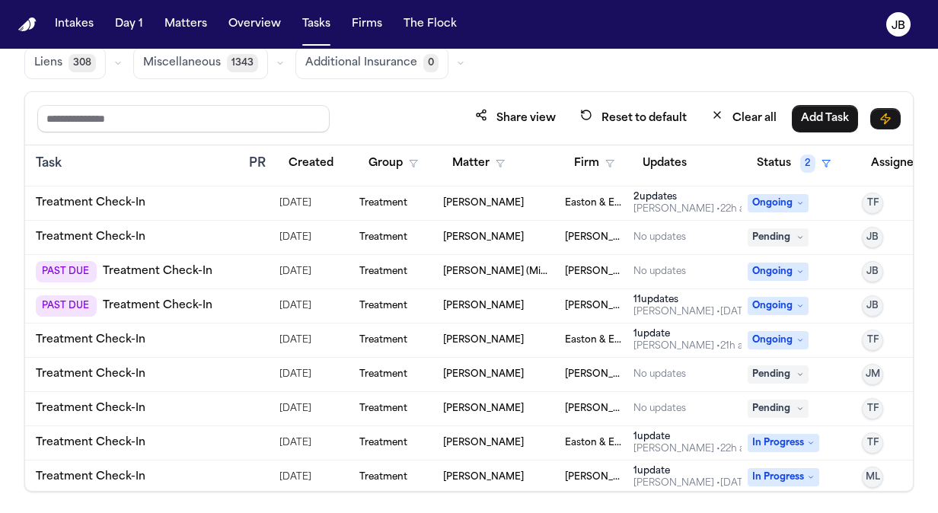
click at [241, 271] on td "PAST DUE Treatment Check-In" at bounding box center [136, 272] width 213 height 34
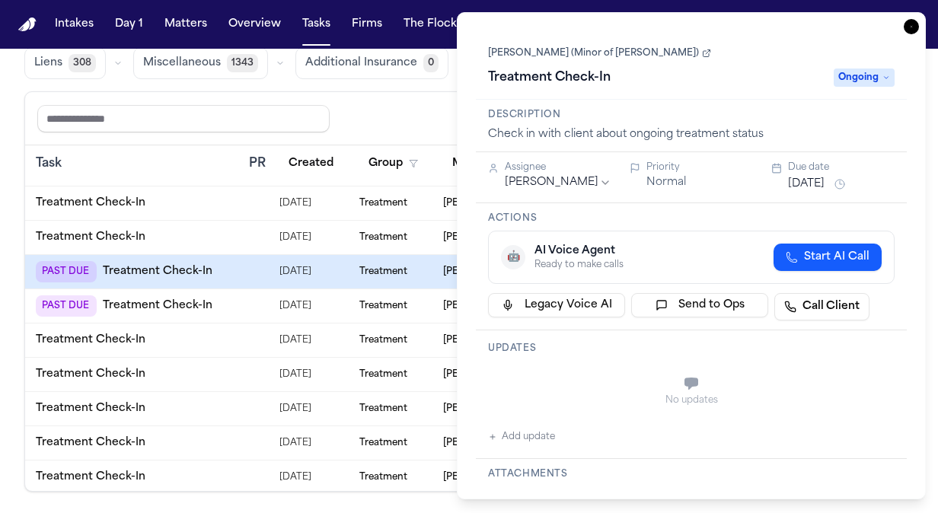
click at [177, 173] on th "Task" at bounding box center [136, 163] width 213 height 37
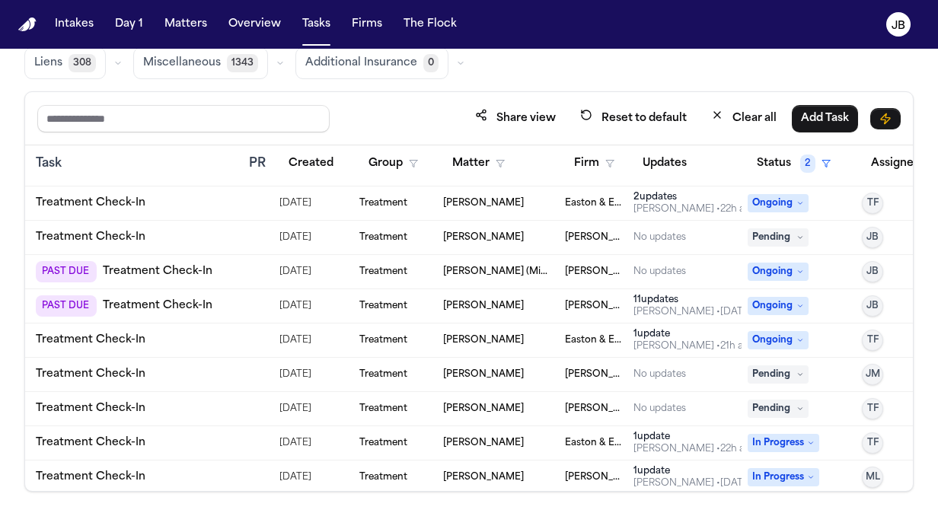
click at [244, 255] on td at bounding box center [258, 272] width 30 height 34
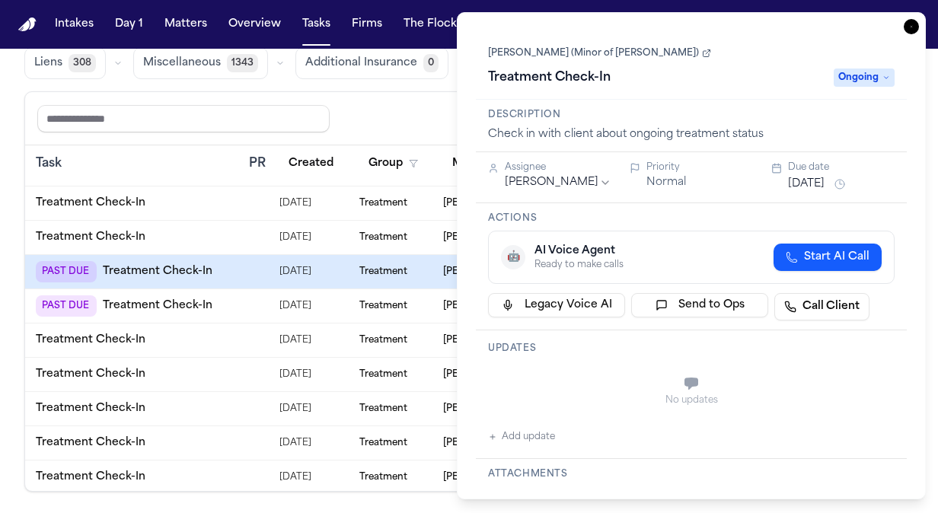
click at [815, 181] on button "[DATE]" at bounding box center [806, 184] width 37 height 15
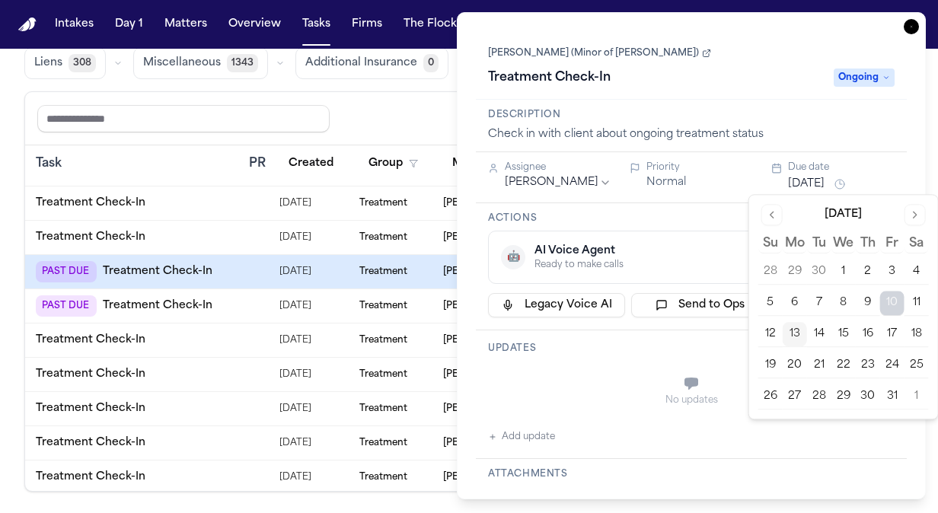
click at [819, 327] on button "14" at bounding box center [819, 334] width 24 height 24
click at [819, 329] on button "14" at bounding box center [819, 334] width 24 height 24
click at [160, 157] on div "Task" at bounding box center [136, 164] width 201 height 18
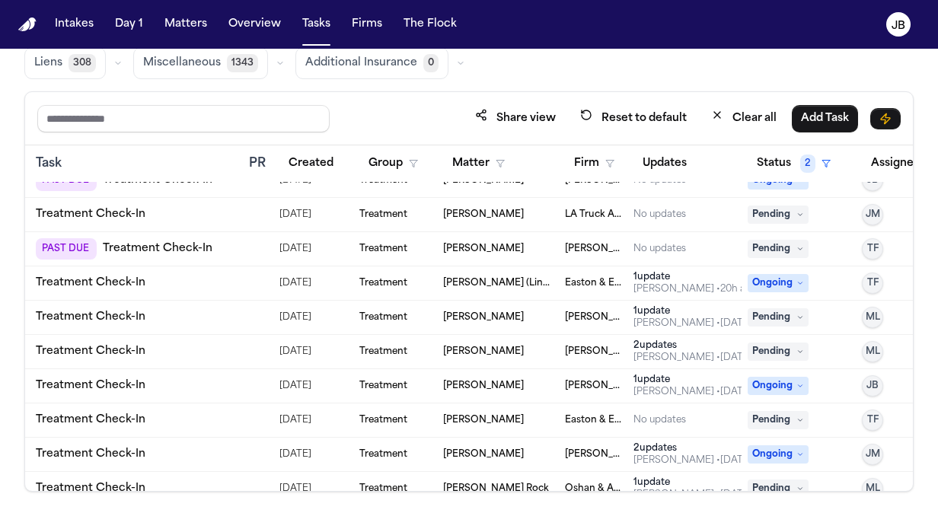
scroll to position [7768, 140]
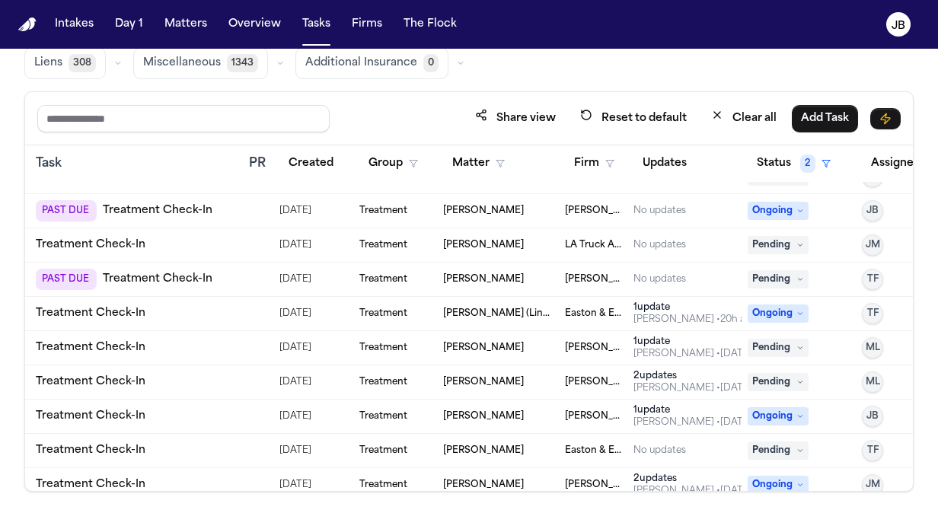
click at [250, 205] on div at bounding box center [255, 211] width 12 height 12
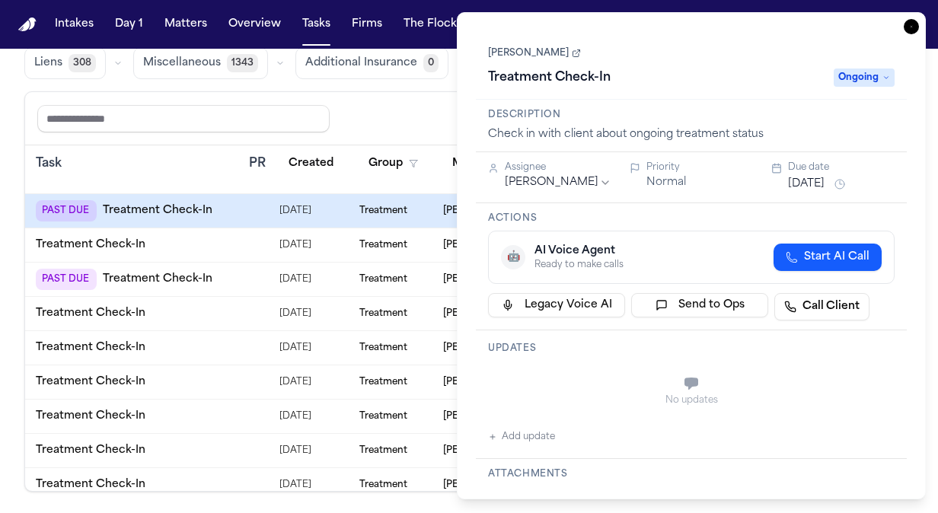
click at [813, 183] on button "[DATE]" at bounding box center [806, 184] width 37 height 15
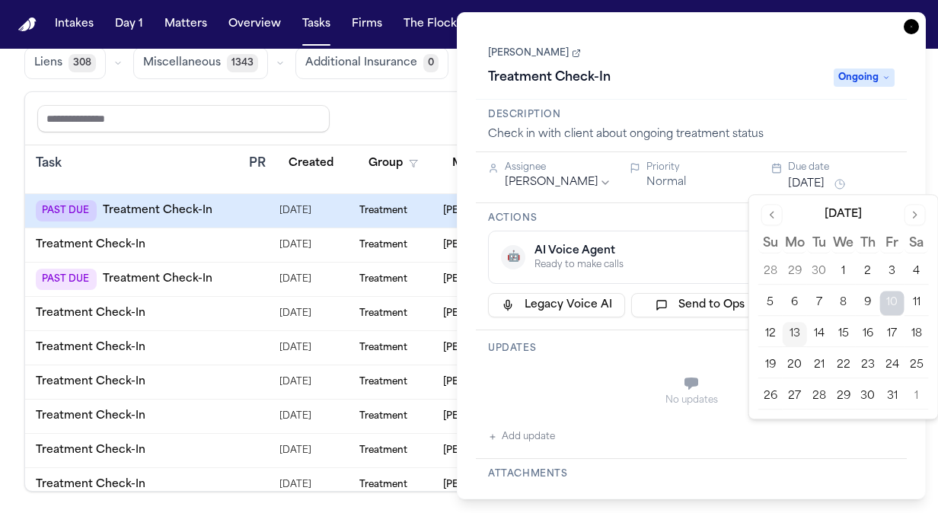
click at [821, 331] on button "14" at bounding box center [819, 334] width 24 height 24
click at [128, 164] on div "Task" at bounding box center [136, 164] width 201 height 18
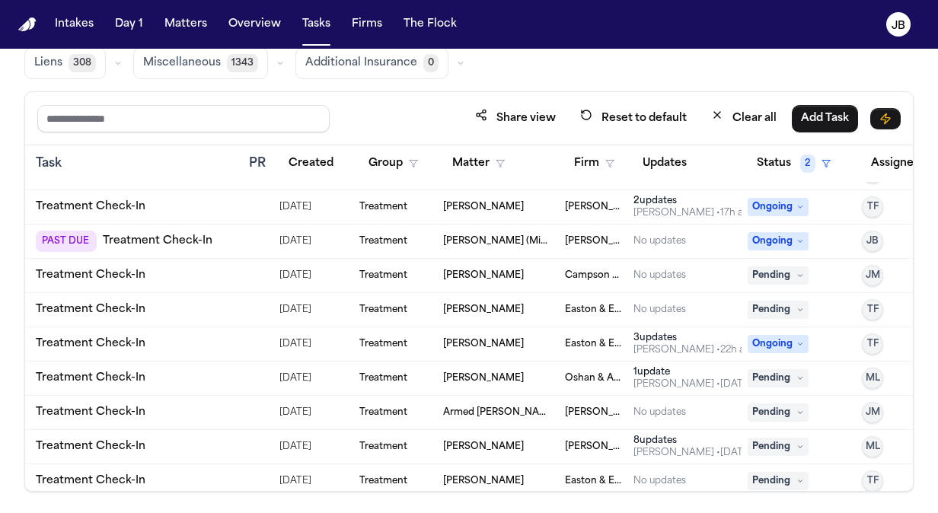
scroll to position [11880, 140]
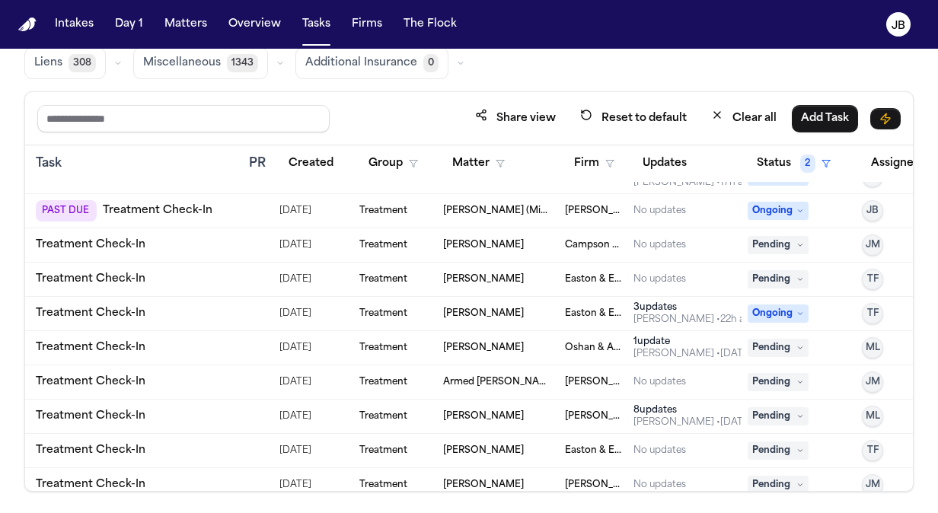
click at [244, 215] on td at bounding box center [258, 211] width 30 height 34
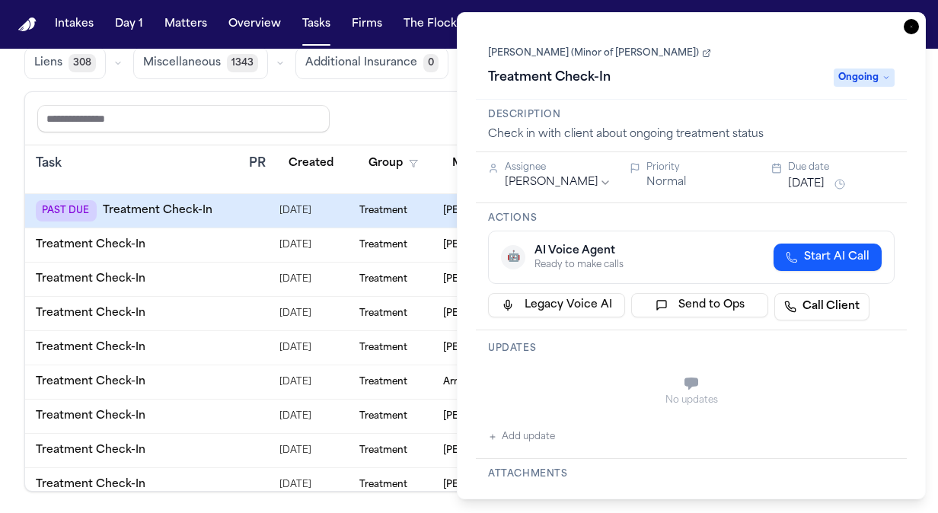
click at [807, 184] on button "[DATE]" at bounding box center [806, 184] width 37 height 15
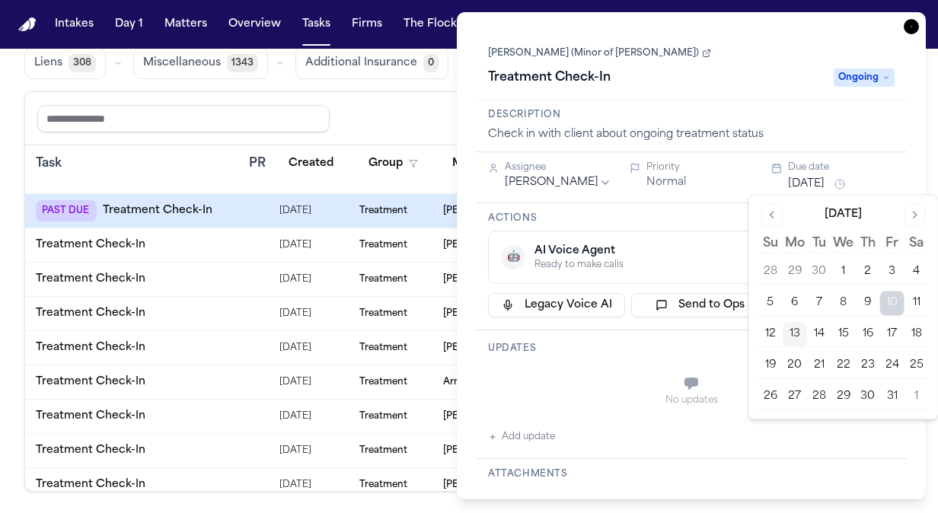
click at [819, 323] on button "14" at bounding box center [819, 334] width 24 height 24
click at [824, 335] on button "14" at bounding box center [819, 334] width 24 height 24
click at [144, 178] on th "Task" at bounding box center [136, 163] width 213 height 37
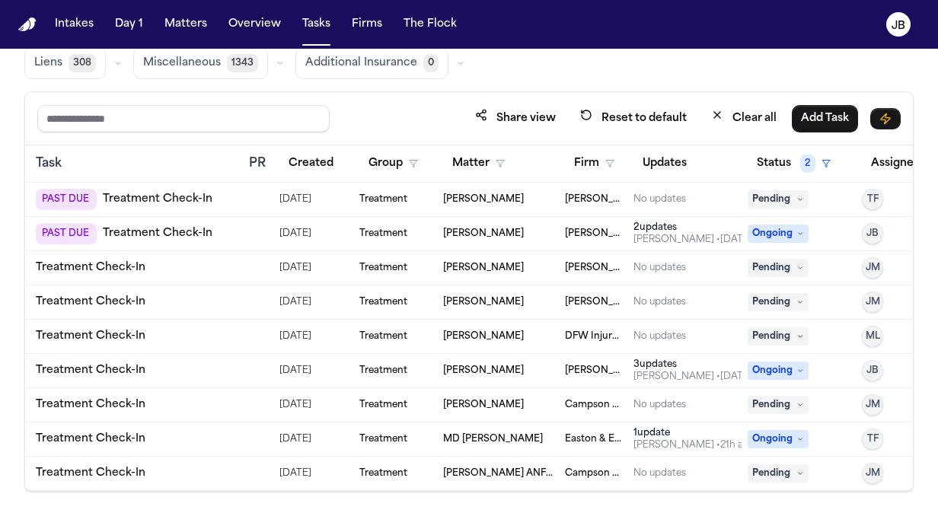
scroll to position [13650, 140]
click at [183, 39] on nav "Intakes Day 1 Matters Overview Tasks Firms The [PERSON_NAME]" at bounding box center [469, 24] width 938 height 49
click at [191, 24] on button "Matters" at bounding box center [185, 24] width 55 height 27
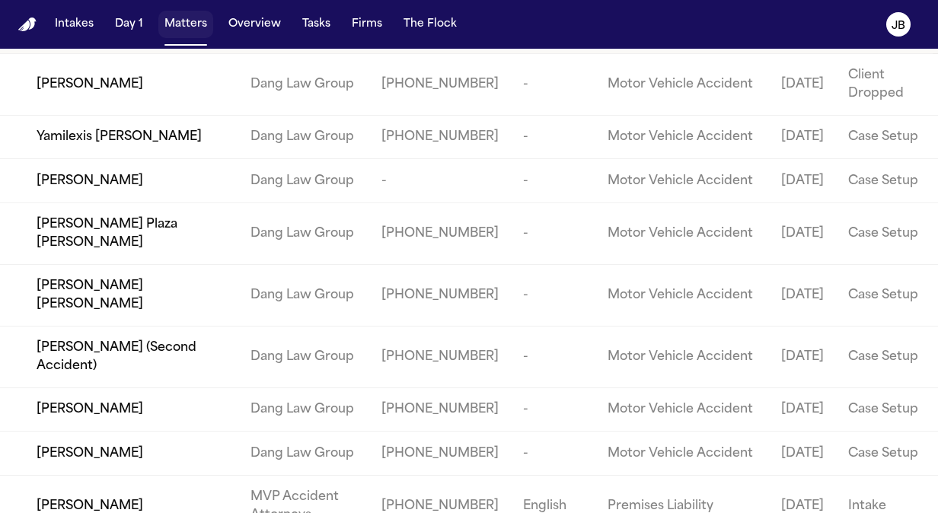
scroll to position [140, 0]
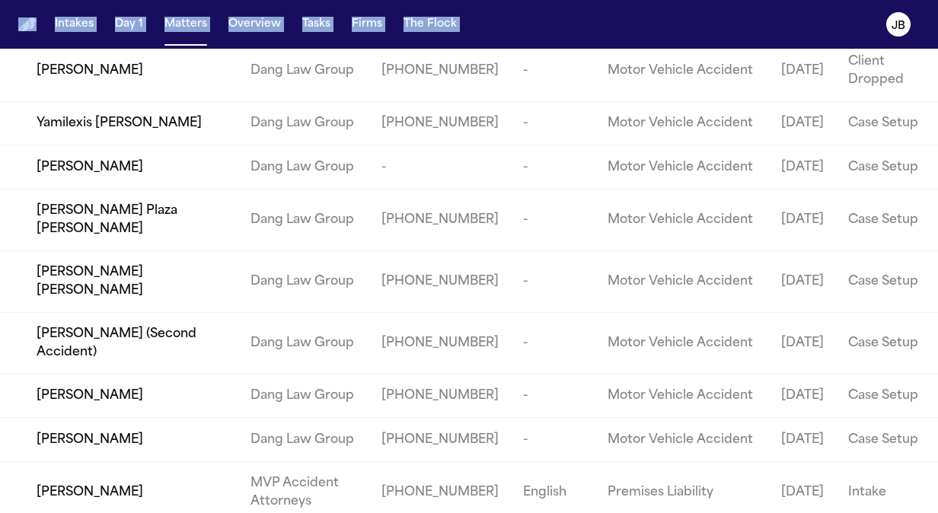
drag, startPoint x: 0, startPoint y: 87, endPoint x: -1, endPoint y: 76, distance: 10.7
click at [0, 76] on html "Intakes Day 1 Matters Overview Tasks Firms The [PERSON_NAME] Matters Overview A…" at bounding box center [469, 256] width 938 height 513
drag, startPoint x: -1, startPoint y: 76, endPoint x: -1, endPoint y: 88, distance: 12.2
click at [0, 88] on html "Intakes Day 1 Matters Overview Tasks Firms The [PERSON_NAME] Matters Overview A…" at bounding box center [469, 256] width 938 height 513
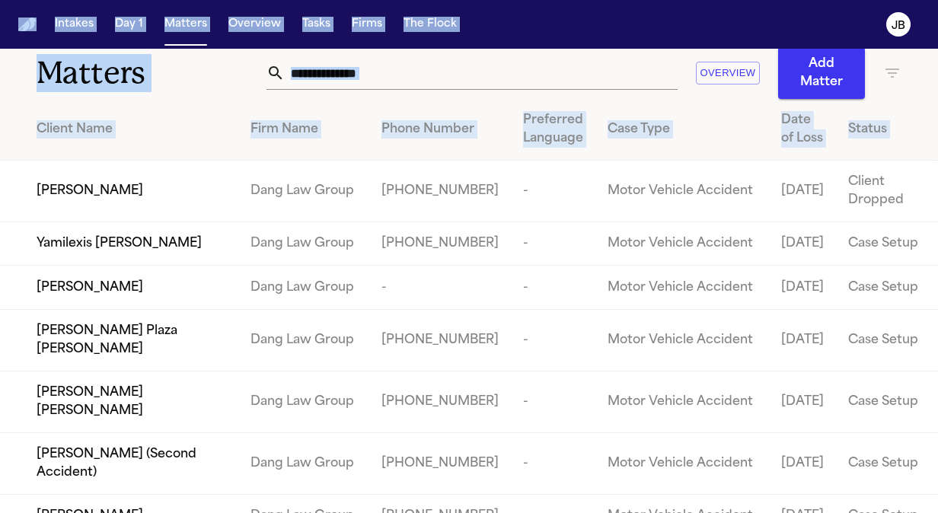
scroll to position [0, 0]
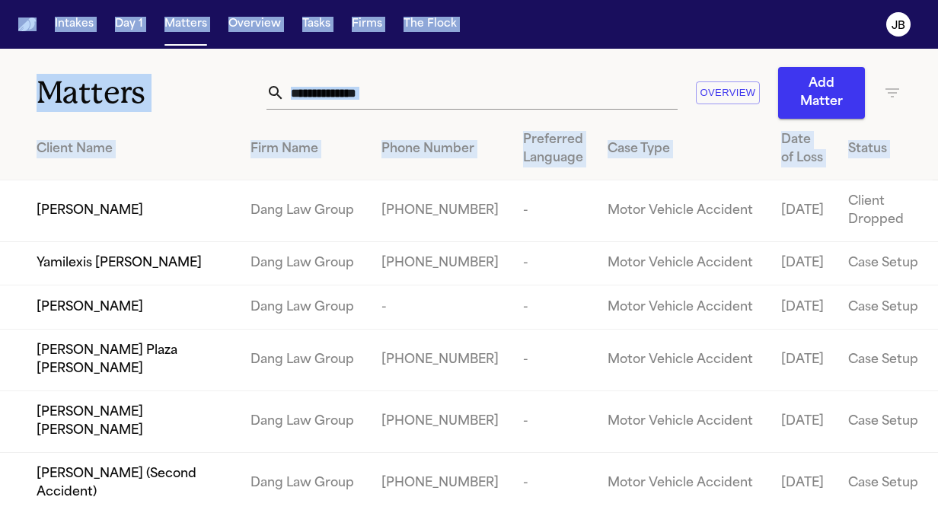
click at [388, 65] on div "Matters Overview Add Matter" at bounding box center [469, 84] width 938 height 70
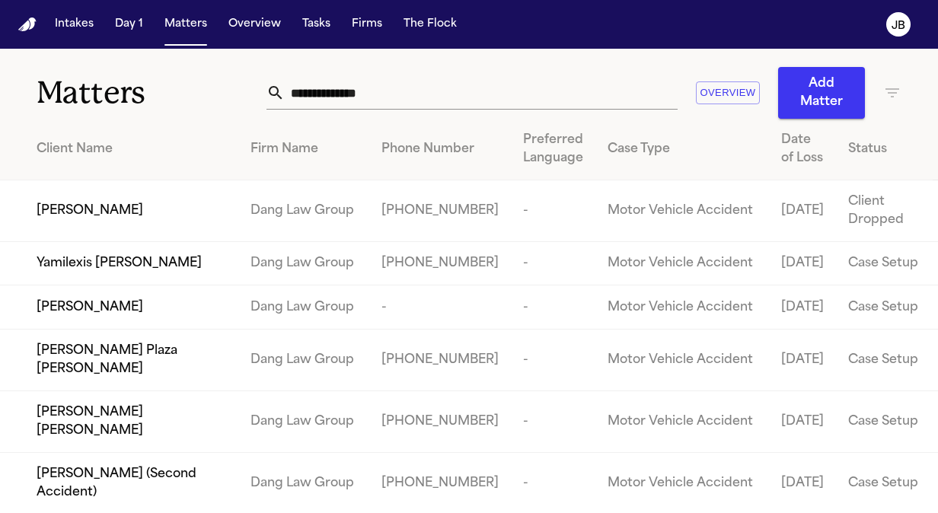
click at [383, 85] on input "text" at bounding box center [481, 93] width 393 height 34
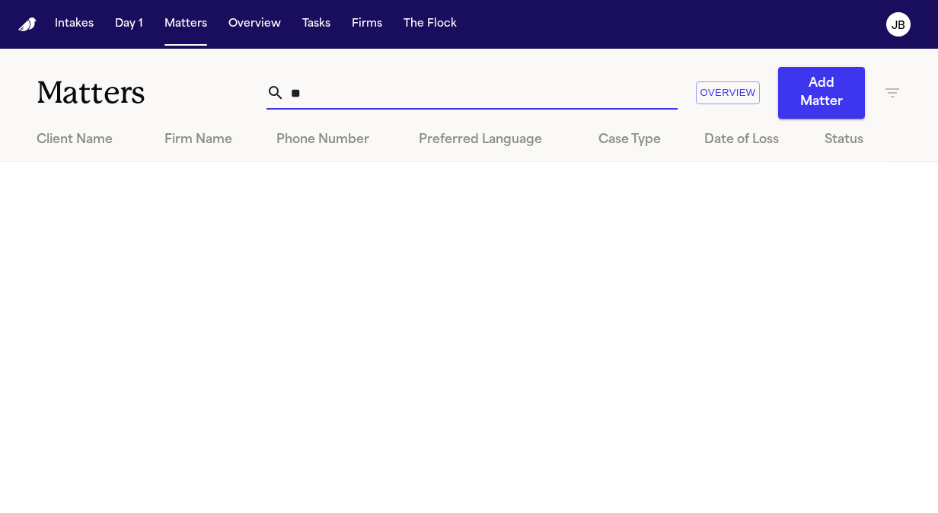
type input "*"
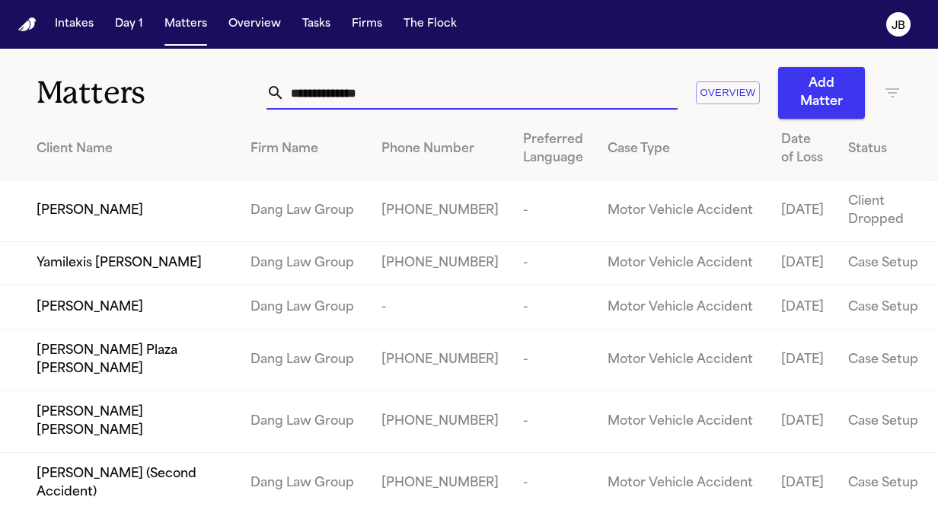
click at [350, 88] on input "text" at bounding box center [481, 93] width 393 height 34
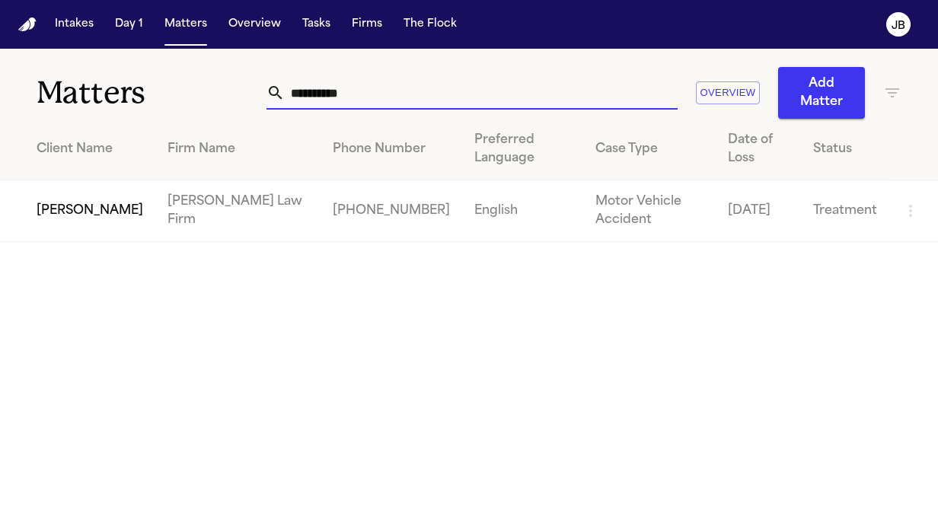
type input "**********"
click at [92, 212] on span "[PERSON_NAME]" at bounding box center [90, 211] width 107 height 18
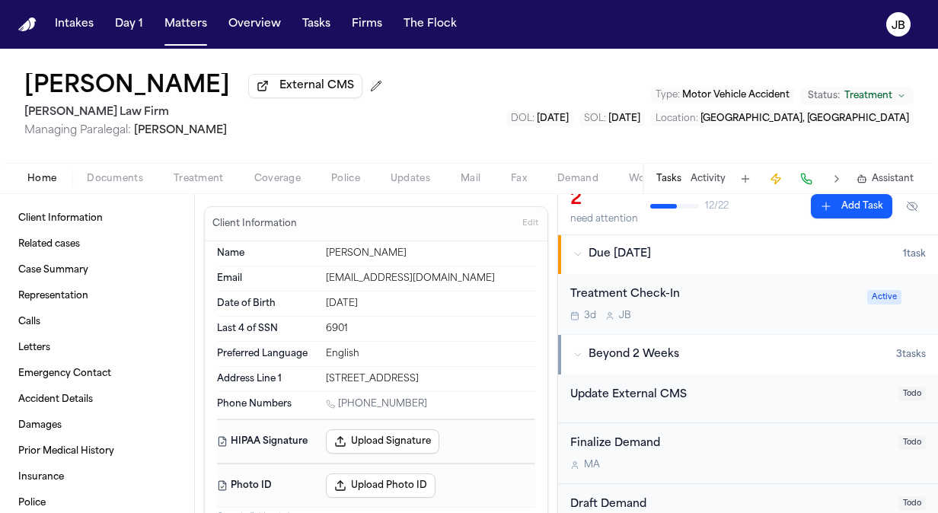
scroll to position [283, 0]
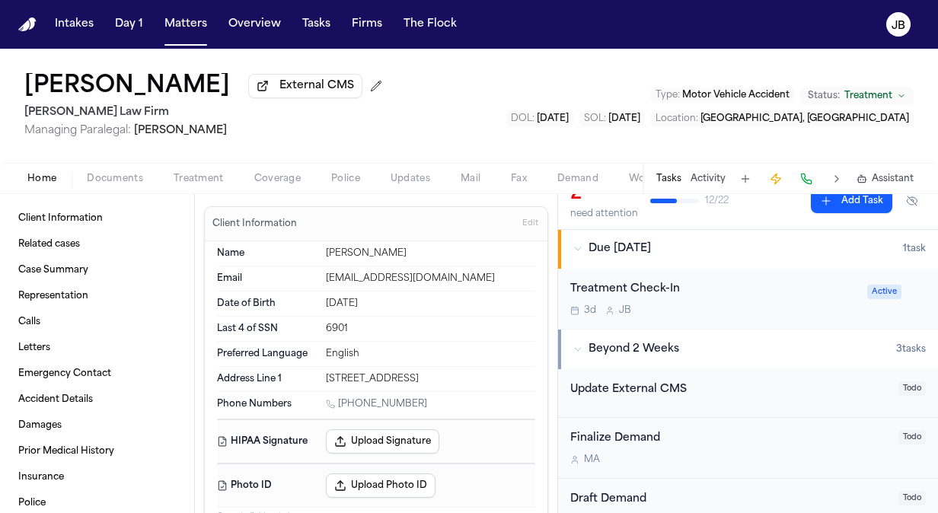
click at [757, 295] on div "Treatment Check-In" at bounding box center [714, 290] width 288 height 18
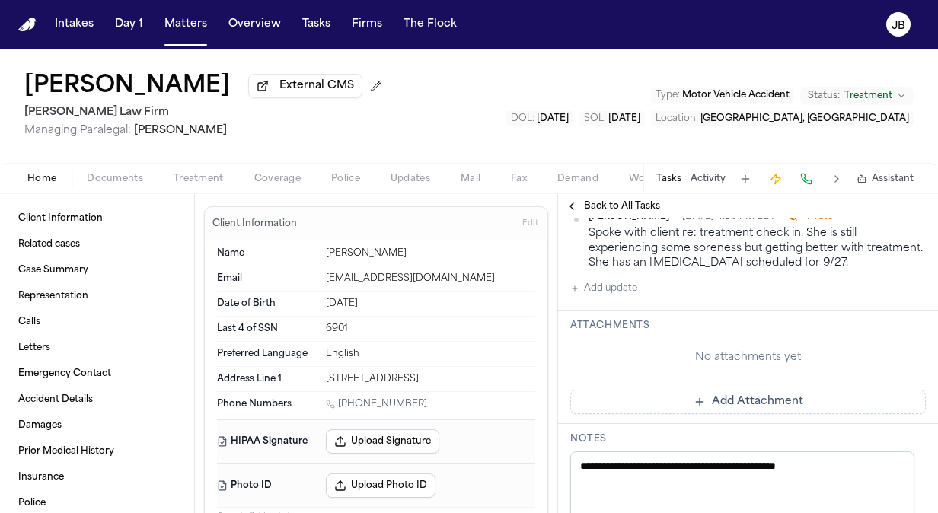
scroll to position [423, 0]
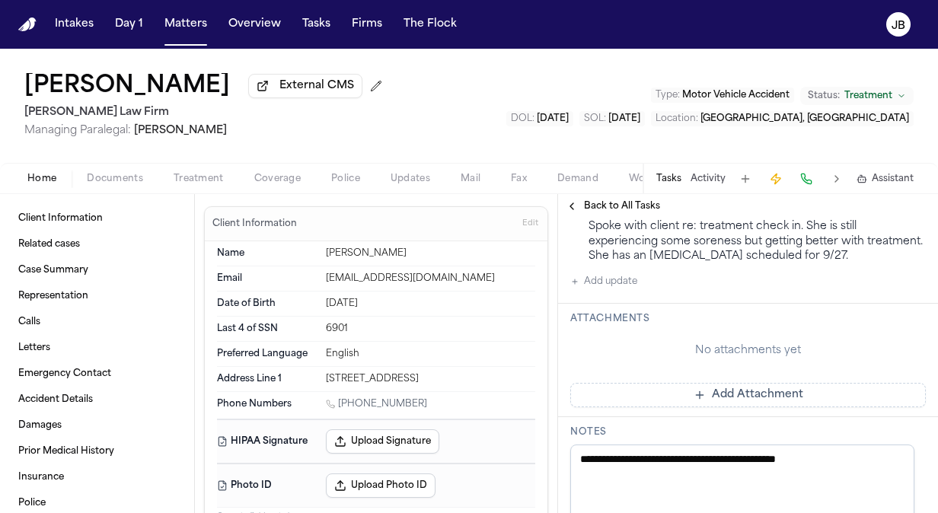
click at [613, 275] on button "Add update" at bounding box center [603, 282] width 67 height 18
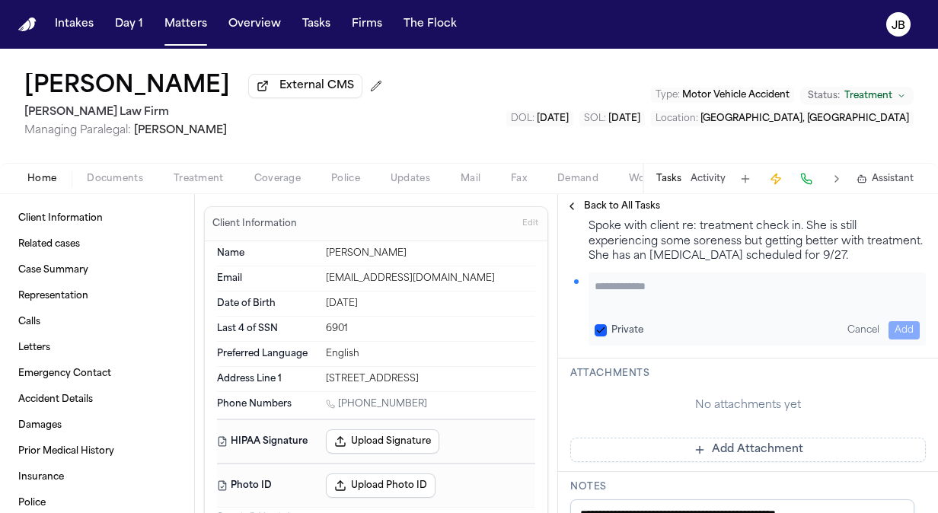
click at [612, 275] on div "Private Cancel Add" at bounding box center [757, 309] width 337 height 73
click at [610, 281] on textarea "Add your update" at bounding box center [757, 294] width 325 height 30
type textarea "**********"
click at [889, 327] on button "Add" at bounding box center [904, 330] width 31 height 18
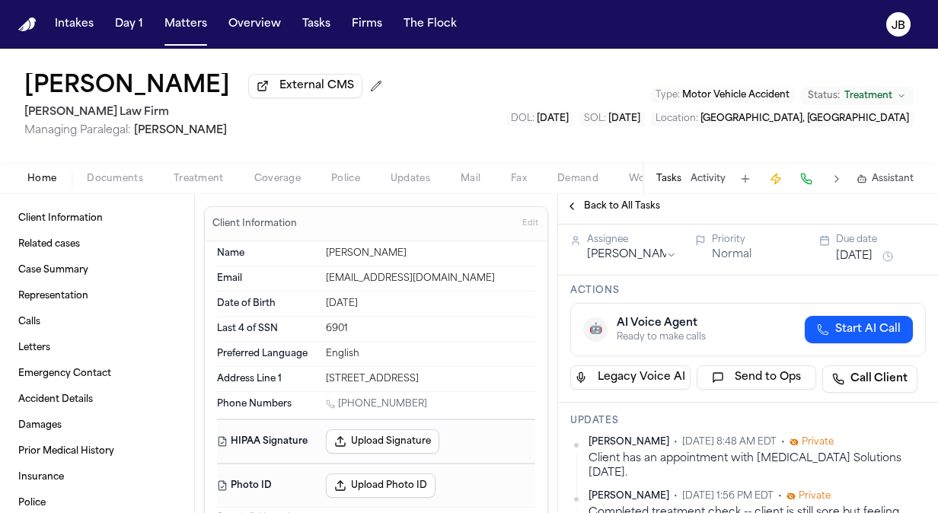
scroll to position [75, 0]
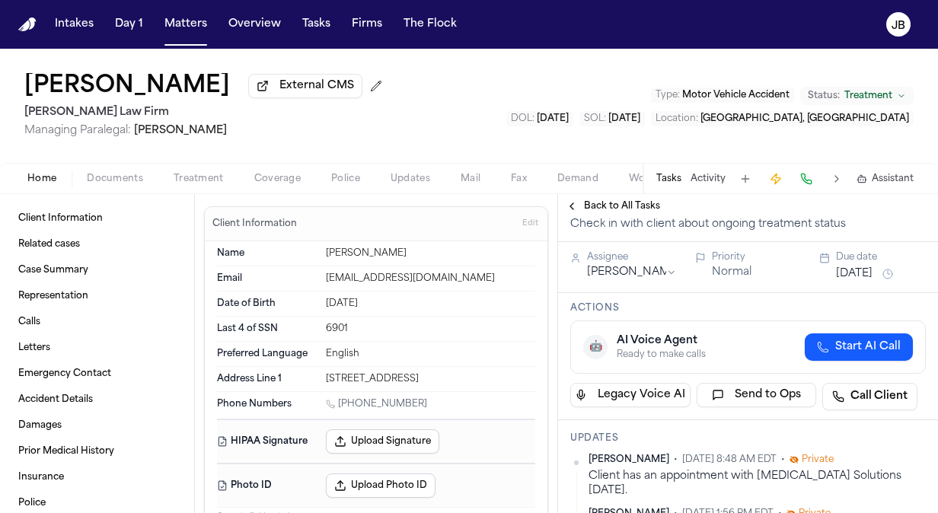
click at [844, 279] on button "[DATE]" at bounding box center [854, 274] width 37 height 15
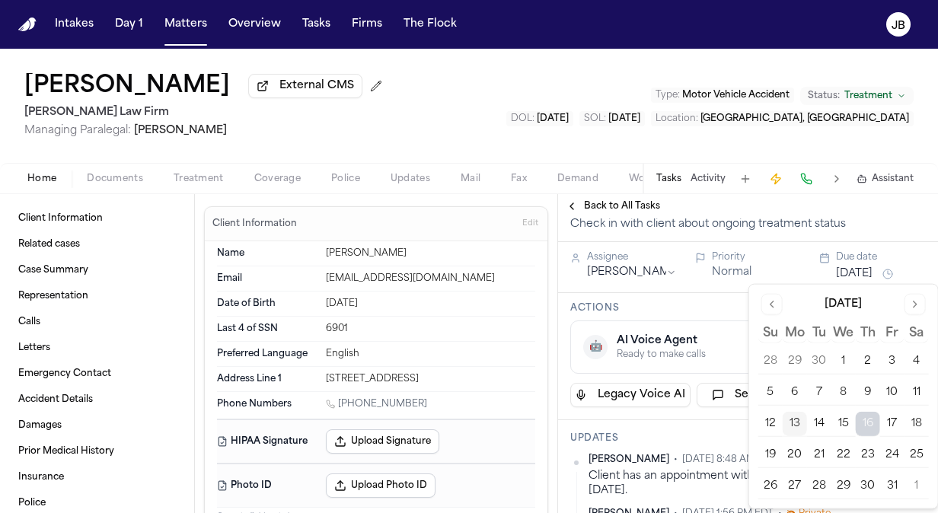
click at [893, 418] on button "17" at bounding box center [892, 424] width 24 height 24
click at [461, 92] on div "[PERSON_NAME] External CMS [PERSON_NAME] Law Firm Managing Paralegal: [PERSON_N…" at bounding box center [469, 106] width 938 height 114
